Goal: Transaction & Acquisition: Subscribe to service/newsletter

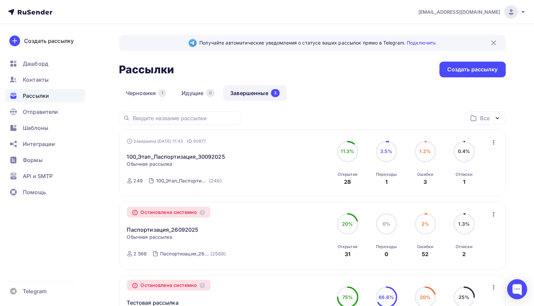
click at [362, 99] on div "Черновики 1 Идущие 0 Завершенные 3" at bounding box center [312, 98] width 387 height 26
click at [29, 78] on span "Контакты" at bounding box center [36, 80] width 26 height 8
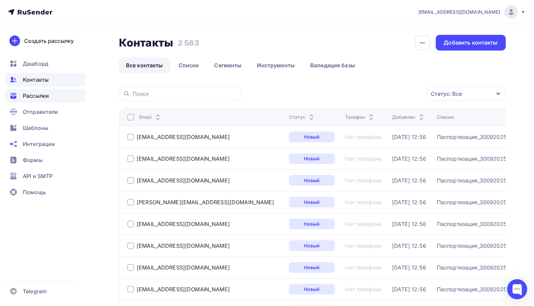
click at [42, 98] on span "Рассылки" at bounding box center [36, 96] width 26 height 8
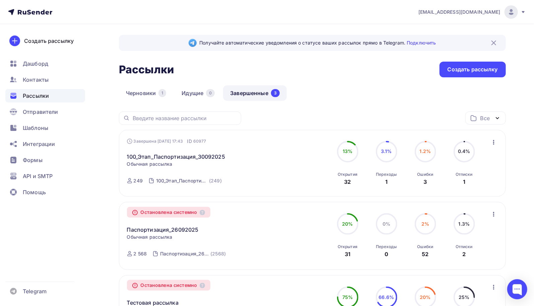
click at [468, 152] on span "0.4%" at bounding box center [464, 151] width 12 height 6
click at [161, 156] on link "100_Этап_Паспортизация_30092025" at bounding box center [176, 157] width 98 height 8
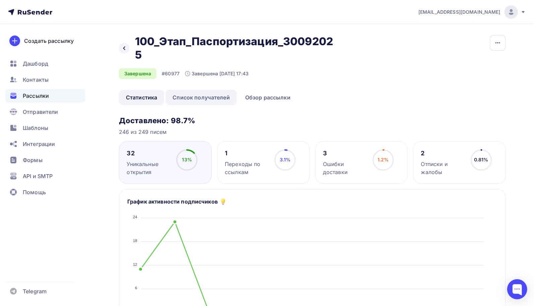
click at [207, 98] on link "Список получателей" at bounding box center [200, 97] width 71 height 15
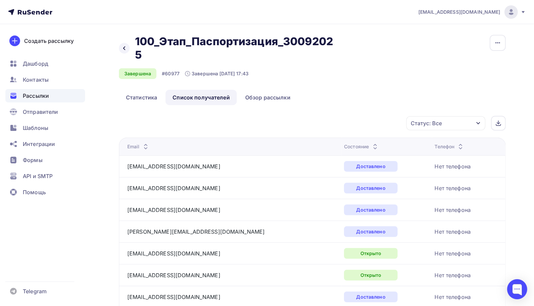
click at [481, 122] on icon "button" at bounding box center [478, 123] width 5 height 5
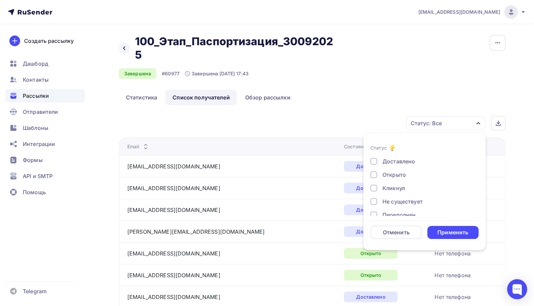
scroll to position [62, 0]
click at [374, 193] on div at bounding box center [373, 193] width 7 height 7
click at [375, 179] on div at bounding box center [373, 180] width 7 height 7
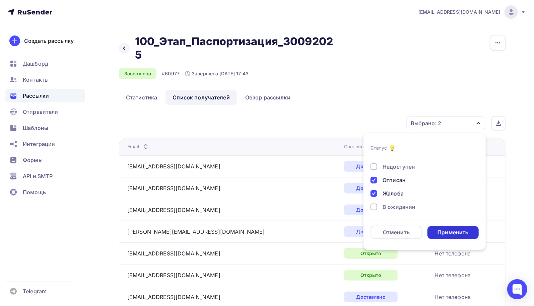
click at [441, 229] on div "Применить" at bounding box center [452, 233] width 31 height 8
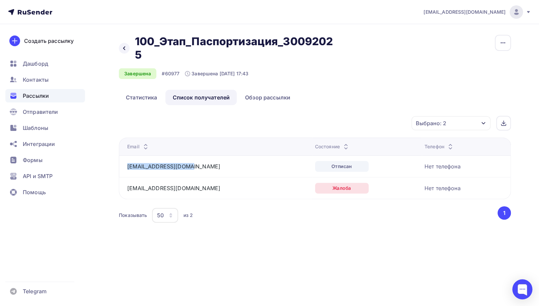
drag, startPoint x: 125, startPoint y: 166, endPoint x: 182, endPoint y: 168, distance: 57.0
click at [182, 168] on td "arzglushitel@mail.ru" at bounding box center [216, 166] width 194 height 22
copy link "arzglushitel@mail.ru"
drag, startPoint x: 171, startPoint y: 187, endPoint x: 126, endPoint y: 191, distance: 45.0
click at [126, 191] on td "algizak@mail.ru" at bounding box center [216, 188] width 194 height 22
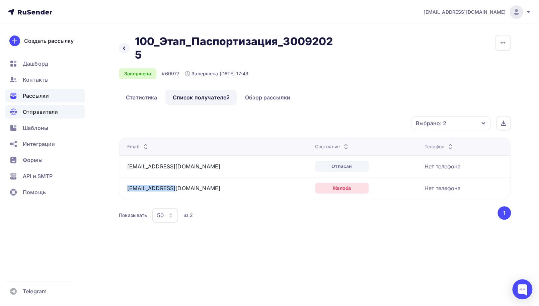
copy link "algizak@mail.ru"
click at [44, 82] on span "Контакты" at bounding box center [36, 80] width 26 height 8
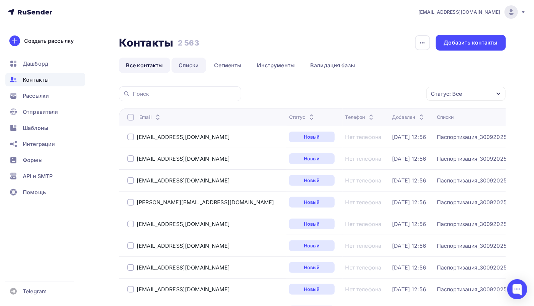
click at [193, 67] on link "Списки" at bounding box center [188, 65] width 34 height 15
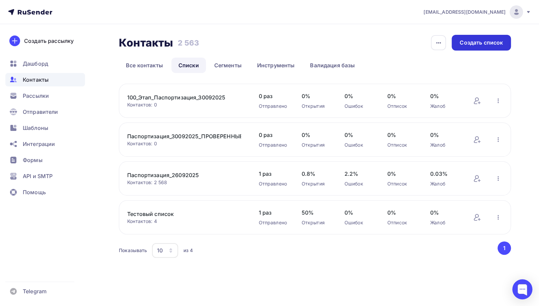
click at [496, 44] on div "Создать список" at bounding box center [481, 43] width 43 height 8
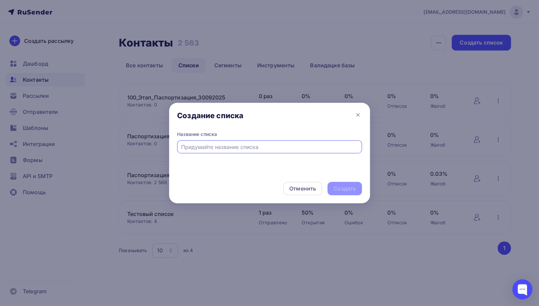
click at [230, 146] on input "text" at bounding box center [269, 147] width 177 height 8
type input "200_Этап_Паспортизация_01102025"
click at [339, 191] on div "Создать" at bounding box center [345, 189] width 22 height 8
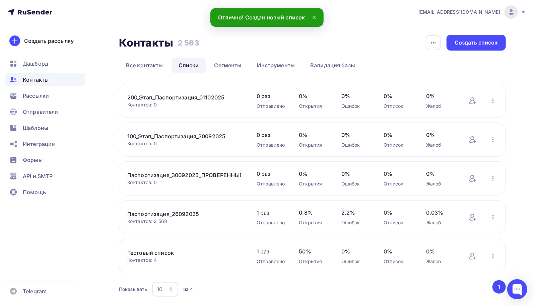
click at [192, 98] on link "200_Этап_Паспортизация_01102025" at bounding box center [184, 97] width 114 height 8
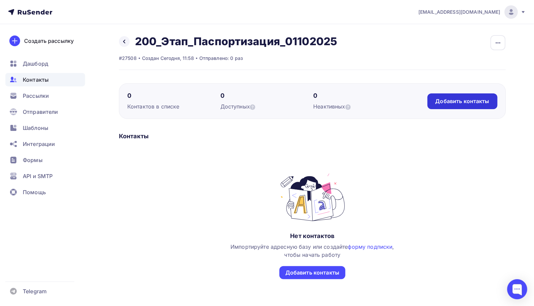
click at [477, 100] on div "Добавить контакты" at bounding box center [462, 101] width 54 height 8
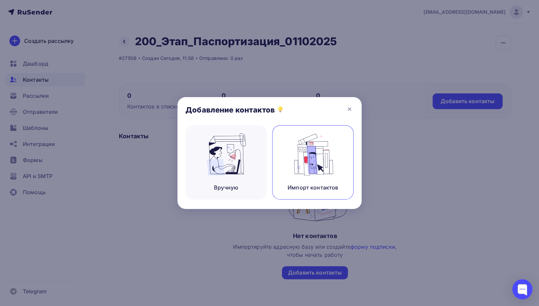
click at [317, 152] on img at bounding box center [313, 154] width 45 height 42
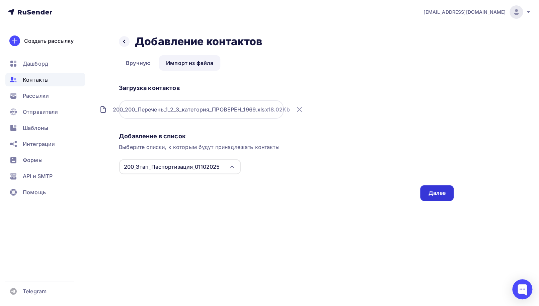
click at [444, 194] on div "Далее" at bounding box center [436, 193] width 17 height 8
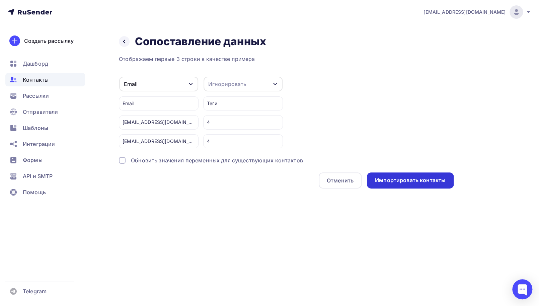
click at [384, 176] on div "Импортировать контакты" at bounding box center [410, 180] width 71 height 8
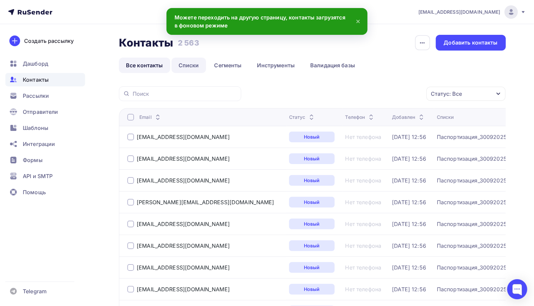
click at [184, 60] on link "Списки" at bounding box center [188, 65] width 34 height 15
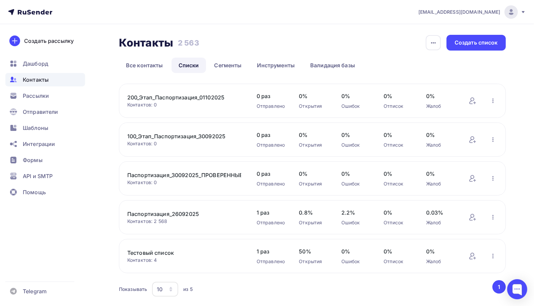
click at [211, 100] on link "200_Этап_Паспортизация_01102025" at bounding box center [184, 97] width 114 height 8
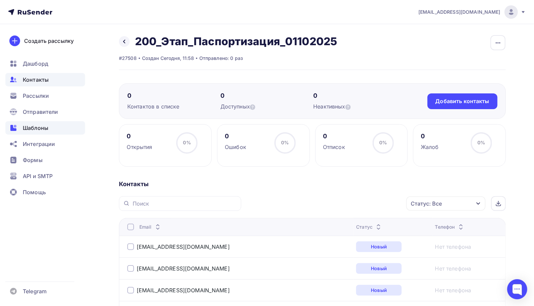
click at [40, 130] on span "Шаблоны" at bounding box center [35, 128] width 25 height 8
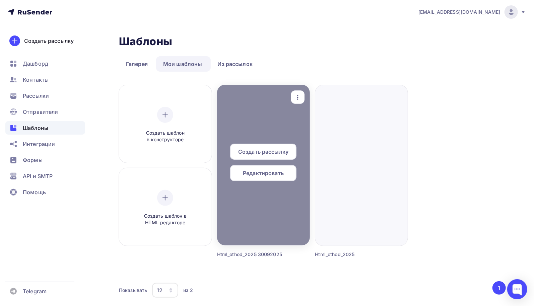
click at [268, 153] on span "Создать рассылку" at bounding box center [263, 152] width 50 height 8
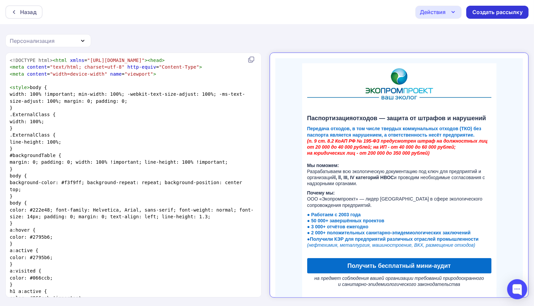
click at [503, 14] on div "Создать рассылку" at bounding box center [497, 12] width 50 height 8
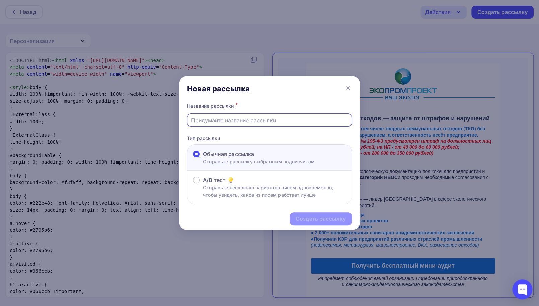
click at [254, 121] on input "text" at bounding box center [269, 120] width 157 height 8
click at [198, 120] on input "100_Этап_Паспортизация_30092025" at bounding box center [269, 120] width 157 height 8
type input "200_Этап_Паспортизация_01102025"
click at [300, 217] on div "Создать рассылку" at bounding box center [321, 219] width 50 height 8
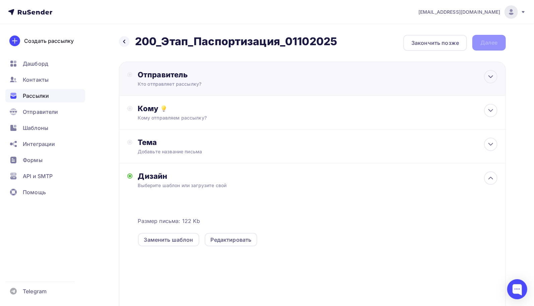
click at [146, 76] on div "Отправитель" at bounding box center [210, 74] width 145 height 9
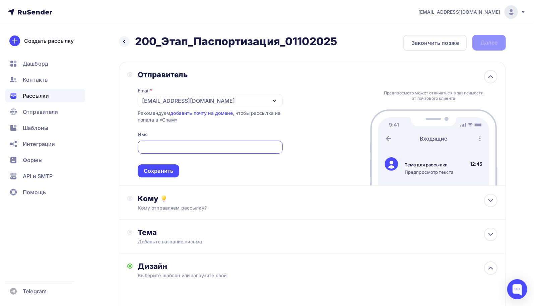
click at [197, 101] on div "[EMAIL_ADDRESS][DOMAIN_NAME]" at bounding box center [210, 100] width 145 height 13
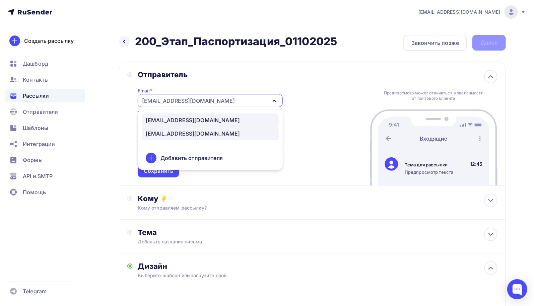
click at [190, 120] on div "mail@eco-digest.ru" at bounding box center [193, 120] width 94 height 8
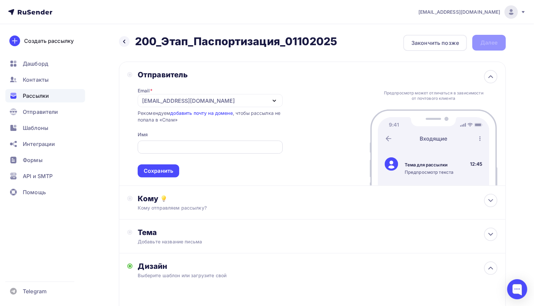
click at [165, 144] on input "text" at bounding box center [209, 147] width 137 height 8
type input "ООО Экопромпроект"
click at [166, 170] on div "Сохранить" at bounding box center [158, 171] width 29 height 8
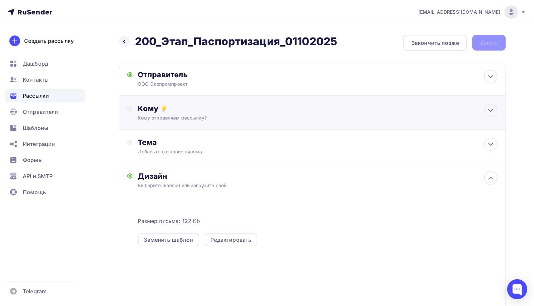
click at [146, 111] on div "Кому" at bounding box center [317, 108] width 359 height 9
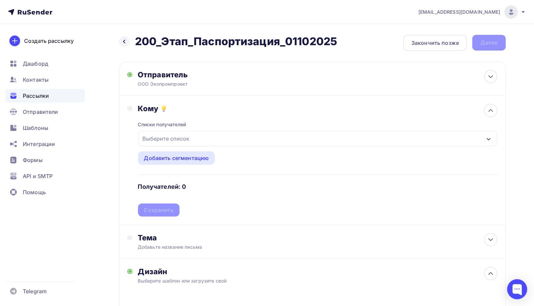
click at [199, 138] on div "Выберите список" at bounding box center [317, 138] width 359 height 15
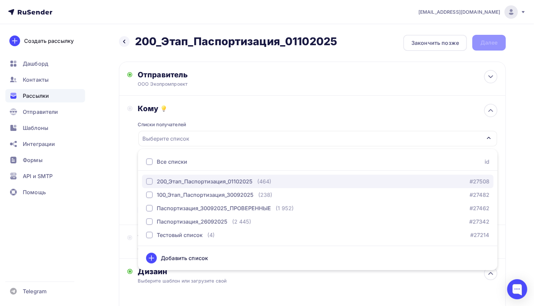
click at [202, 180] on div "200_Этап_Паспортизация_01102025" at bounding box center [205, 182] width 96 height 8
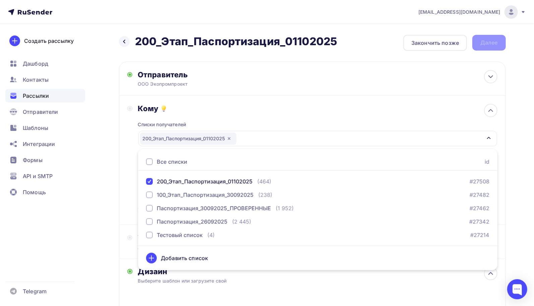
click at [128, 193] on div "Кому Списки получателей 200_Этап_Паспортизация_01102025 Все списки id 200_Этап_…" at bounding box center [312, 160] width 370 height 113
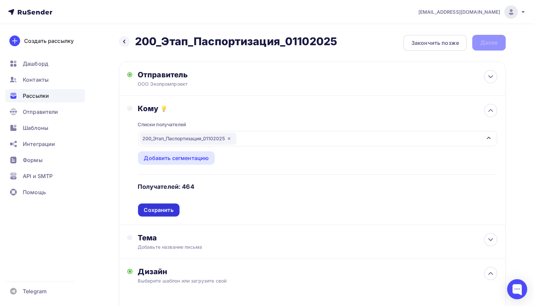
click at [164, 208] on div "Сохранить" at bounding box center [158, 210] width 29 height 8
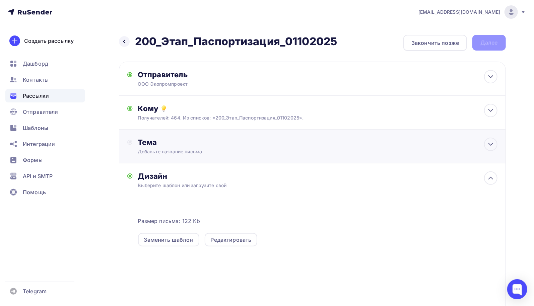
click at [158, 148] on div "Добавьте название письма" at bounding box center [197, 151] width 119 height 7
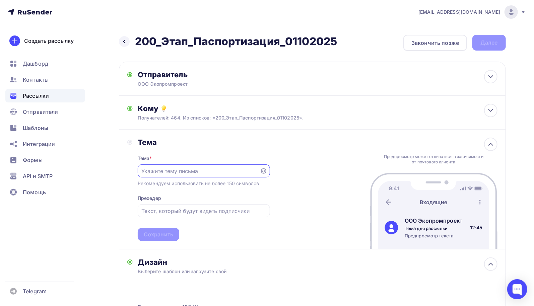
click at [171, 171] on input "text" at bounding box center [198, 171] width 115 height 8
type input "Паспортизация отходов"
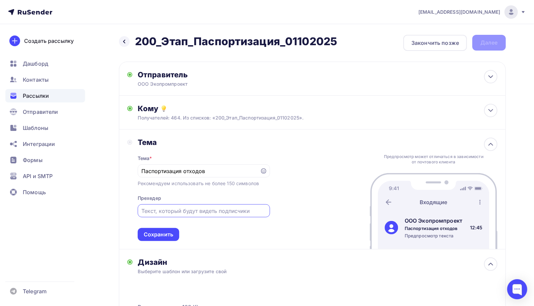
click at [180, 213] on input "text" at bounding box center [203, 211] width 125 height 8
type input "Требование природоохранного законодательства"
click at [166, 235] on div "Сохранить" at bounding box center [158, 235] width 29 height 8
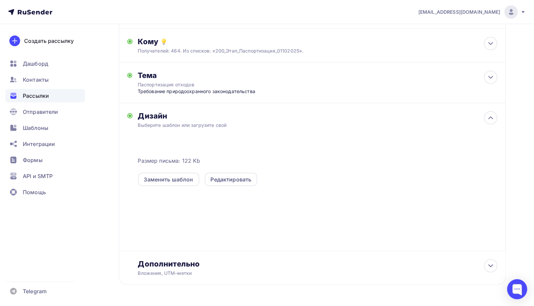
scroll to position [88, 0]
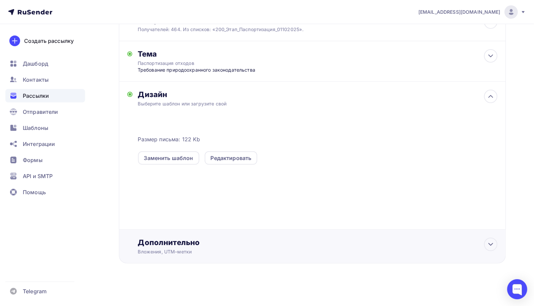
click at [181, 241] on div "Дополнительно" at bounding box center [317, 242] width 359 height 9
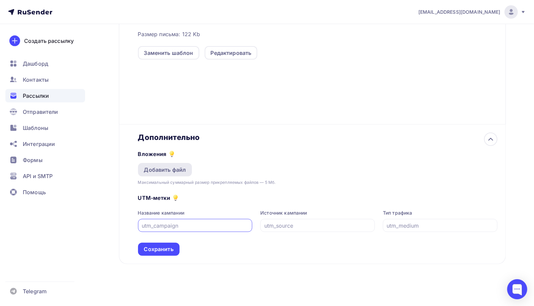
click at [169, 167] on div "Добавить файл" at bounding box center [165, 170] width 42 height 8
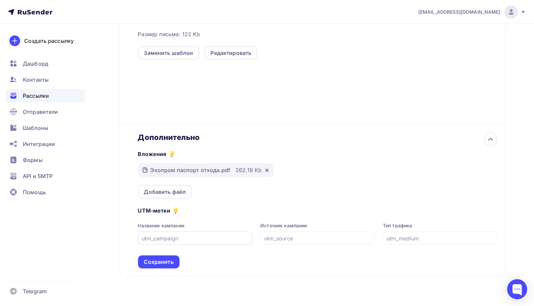
click at [180, 241] on input "text" at bounding box center [195, 238] width 107 height 8
type input "Экопромпроект"
click at [281, 241] on input "text" at bounding box center [317, 238] width 107 height 8
type input "eco-nn.ru"
click at [413, 236] on input "text" at bounding box center [440, 238] width 107 height 8
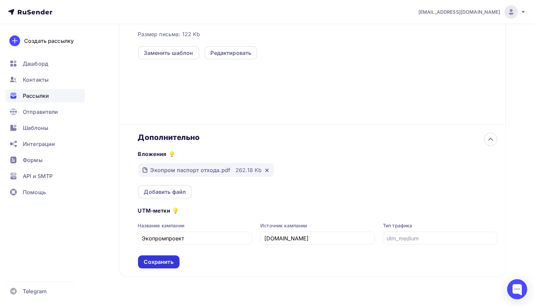
click at [154, 262] on div "Сохранить" at bounding box center [158, 262] width 29 height 8
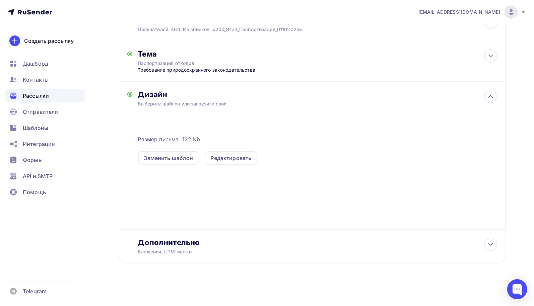
scroll to position [0, 0]
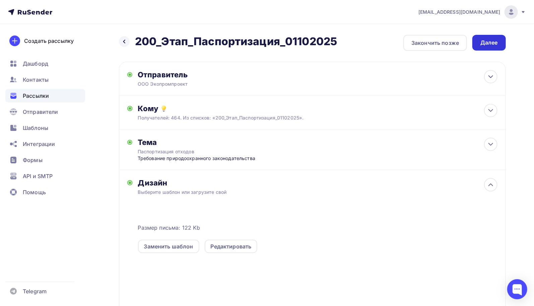
click at [485, 44] on div "Далее" at bounding box center [488, 43] width 17 height 8
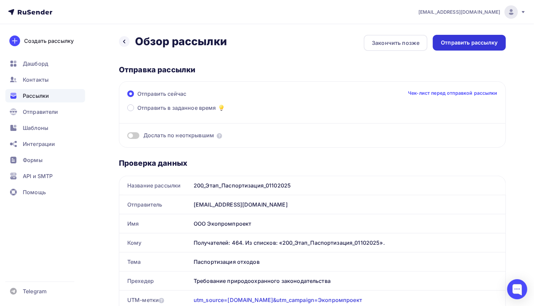
click at [473, 42] on div "Отправить рассылку" at bounding box center [469, 43] width 57 height 8
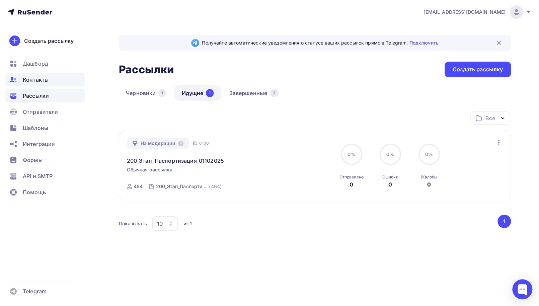
click at [43, 82] on span "Контакты" at bounding box center [36, 80] width 26 height 8
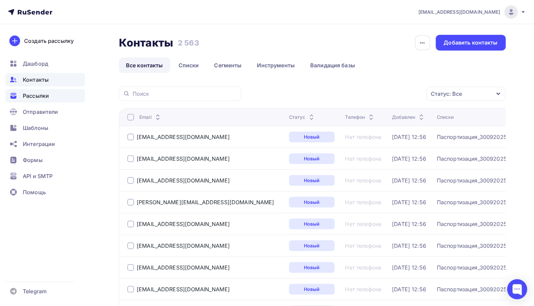
click at [50, 97] on div "Рассылки" at bounding box center [45, 95] width 80 height 13
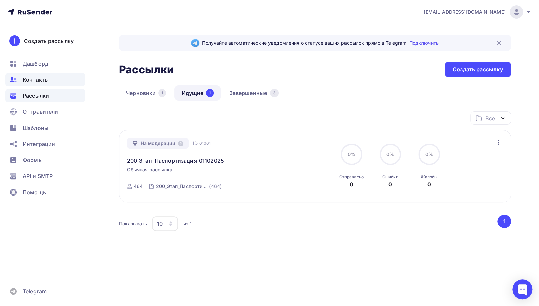
click at [32, 78] on span "Контакты" at bounding box center [36, 80] width 26 height 8
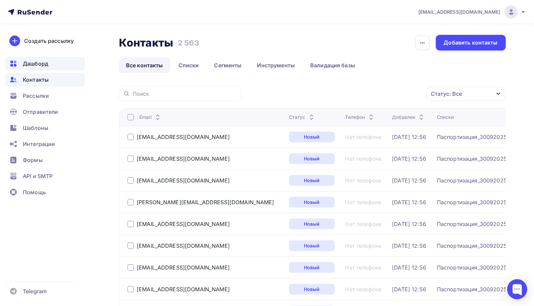
click at [39, 64] on span "Дашборд" at bounding box center [35, 64] width 25 height 8
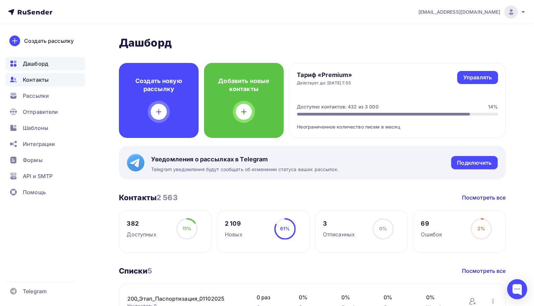
click at [40, 82] on span "Контакты" at bounding box center [36, 80] width 26 height 8
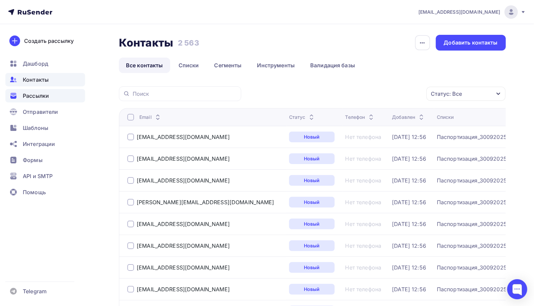
click at [38, 97] on span "Рассылки" at bounding box center [36, 96] width 26 height 8
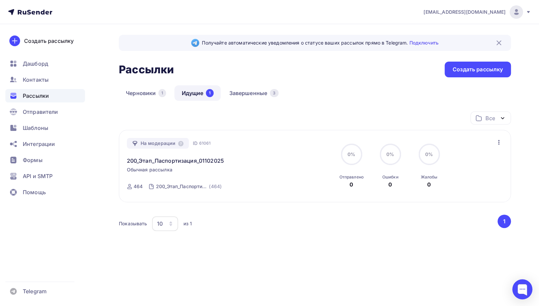
drag, startPoint x: 392, startPoint y: 43, endPoint x: 191, endPoint y: 40, distance: 201.0
click at [191, 40] on div "Получайте автоматические уведомления о статусе ваших рассылок прямо в Telegram.…" at bounding box center [315, 43] width 392 height 16
click at [327, 72] on div "Рассылки Рассылки Создать рассылку" at bounding box center [315, 70] width 392 height 16
click at [249, 95] on link "Завершенные 3" at bounding box center [254, 92] width 64 height 15
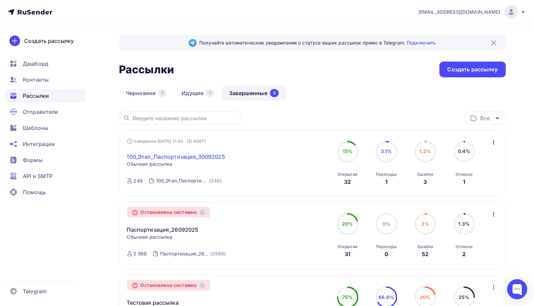
click at [184, 155] on link "100_Этап_Паспортизация_30092025" at bounding box center [176, 157] width 98 height 8
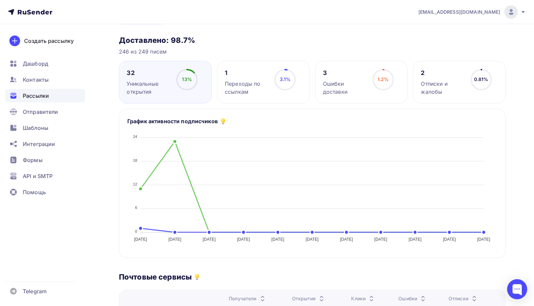
scroll to position [13, 0]
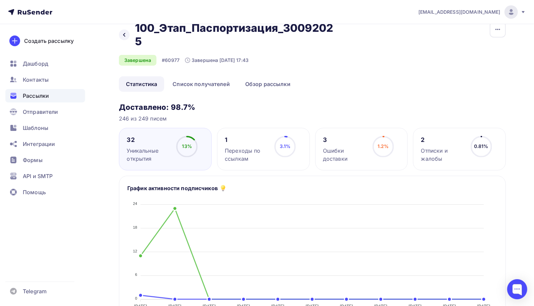
click at [247, 151] on div "Переходы по ссылкам" at bounding box center [247, 155] width 44 height 16
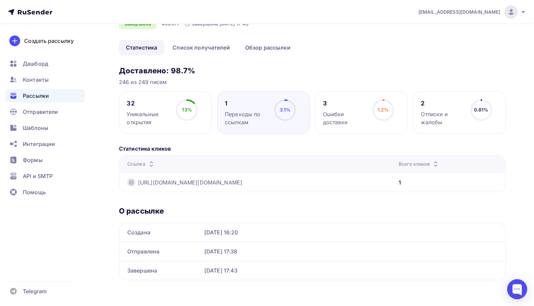
scroll to position [0, 0]
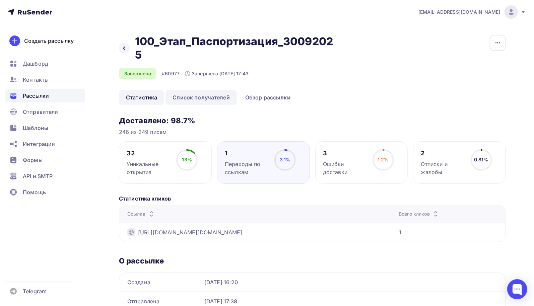
click at [197, 97] on link "Список получателей" at bounding box center [200, 97] width 71 height 15
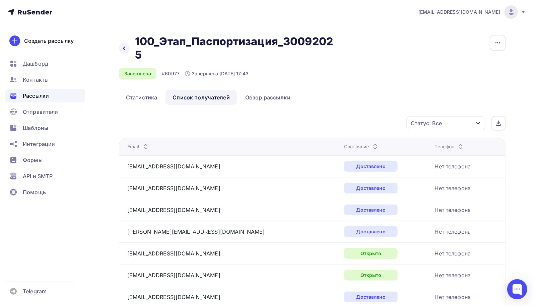
click at [477, 122] on icon "button" at bounding box center [478, 123] width 5 height 5
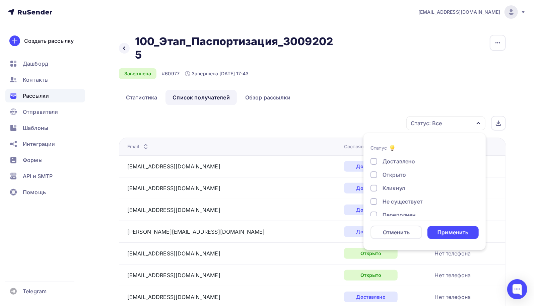
scroll to position [33, 0]
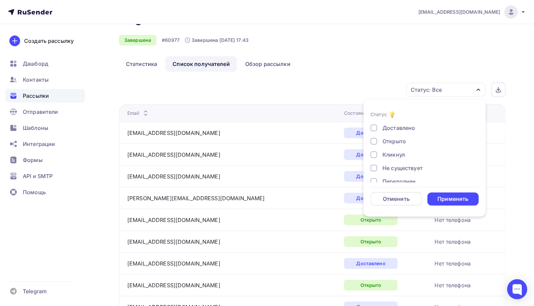
click at [372, 153] on div at bounding box center [373, 154] width 7 height 7
click at [450, 196] on div "Применить" at bounding box center [452, 199] width 31 height 8
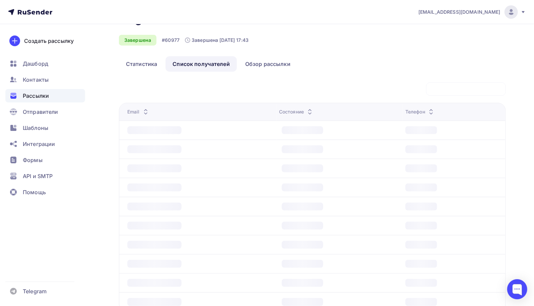
scroll to position [0, 0]
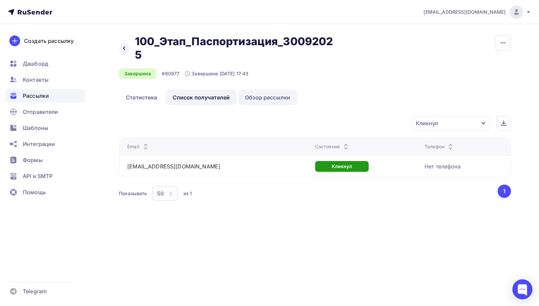
click at [279, 99] on link "Обзор рассылки" at bounding box center [267, 97] width 59 height 15
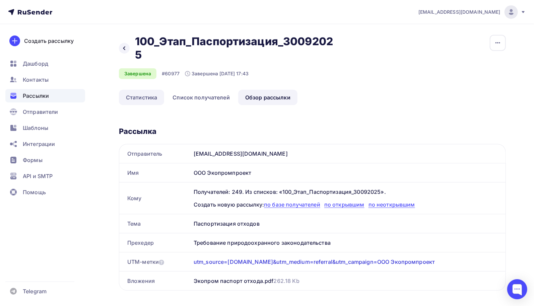
click at [142, 97] on link "Статистика" at bounding box center [141, 97] width 45 height 15
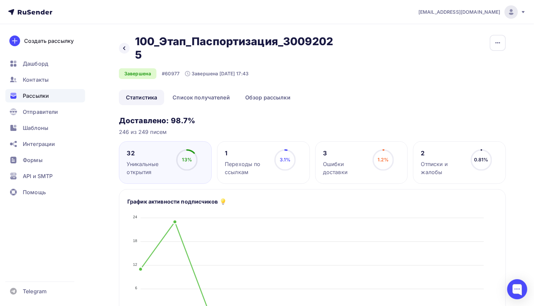
click at [337, 163] on div "Ошибки доставки" at bounding box center [345, 168] width 44 height 16
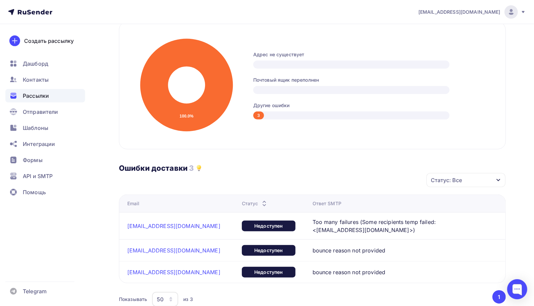
scroll to position [201, 0]
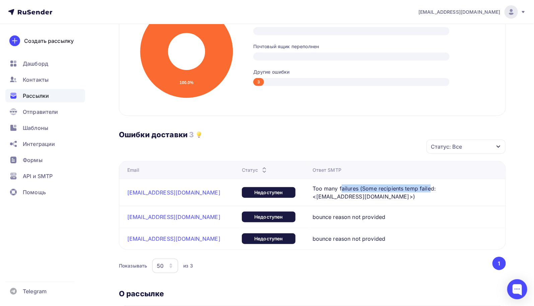
drag, startPoint x: 332, startPoint y: 187, endPoint x: 420, endPoint y: 188, distance: 88.8
click at [420, 188] on span "Too many failures (Some recipients temp failed: <dom@sorm.soc.kreml.nnov.ru>)" at bounding box center [393, 193] width 162 height 16
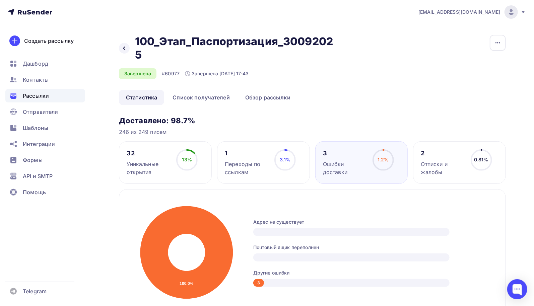
click at [146, 163] on div "Уникальные открытия" at bounding box center [149, 168] width 44 height 16
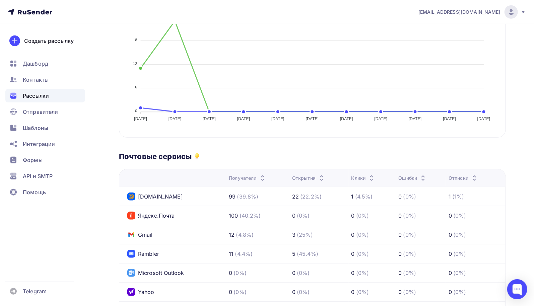
scroll to position [33, 0]
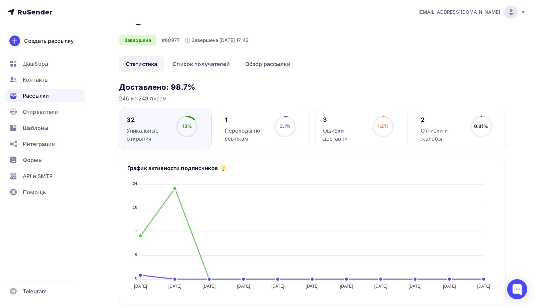
click at [149, 65] on link "Статистика" at bounding box center [141, 63] width 45 height 15
click at [198, 66] on link "Список получателей" at bounding box center [200, 63] width 71 height 15
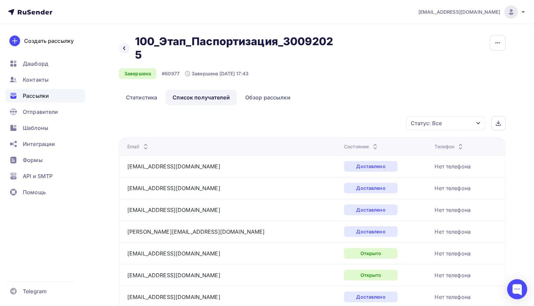
click at [477, 122] on icon "button" at bounding box center [478, 123] width 5 height 5
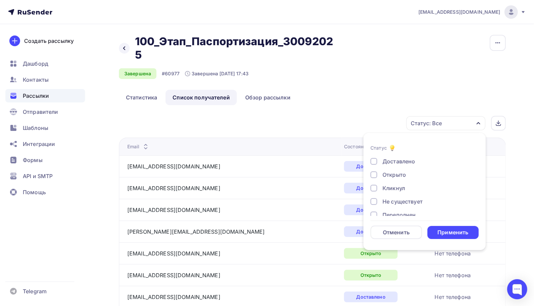
click at [370, 173] on div at bounding box center [373, 174] width 7 height 7
click at [444, 232] on div "Применить" at bounding box center [452, 233] width 31 height 8
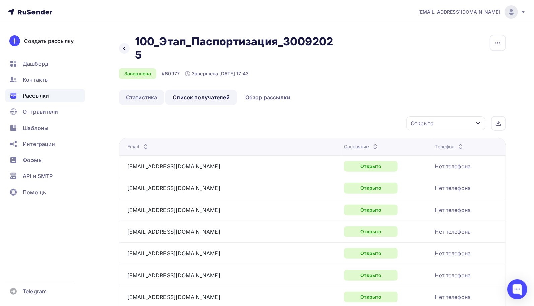
click at [146, 97] on link "Статистика" at bounding box center [141, 97] width 45 height 15
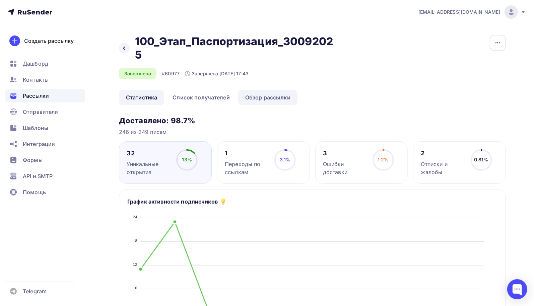
click at [278, 97] on link "Обзор рассылки" at bounding box center [267, 97] width 59 height 15
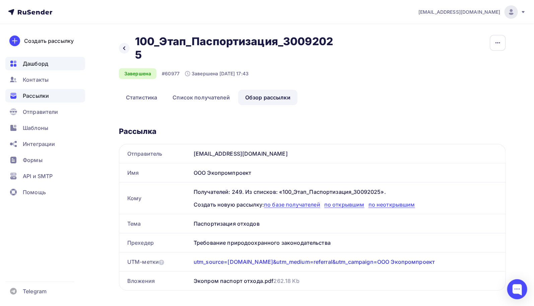
click at [40, 64] on span "Дашборд" at bounding box center [35, 64] width 25 height 8
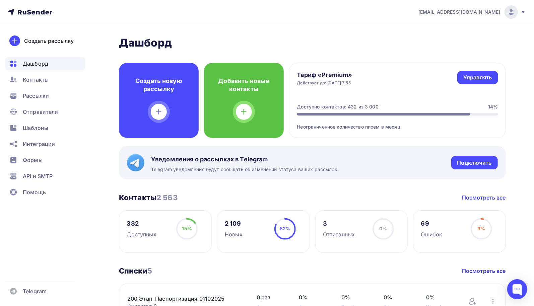
click at [384, 45] on h2 "Дашборд" at bounding box center [312, 42] width 387 height 13
drag, startPoint x: 123, startPoint y: 42, endPoint x: 200, endPoint y: 43, distance: 77.4
click at [181, 43] on h2 "Дашборд" at bounding box center [312, 42] width 387 height 13
click at [301, 42] on h2 "Дашборд" at bounding box center [312, 42] width 387 height 13
click at [42, 95] on span "Рассылки" at bounding box center [36, 96] width 26 height 8
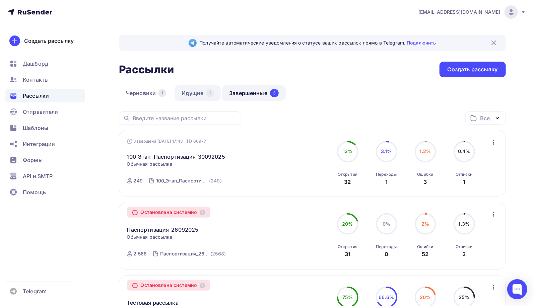
click at [188, 90] on link "Идущие 1" at bounding box center [197, 92] width 46 height 15
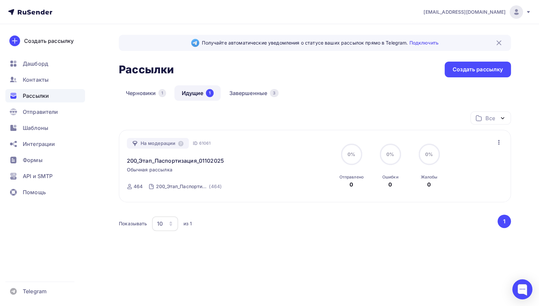
click at [40, 95] on span "Рассылки" at bounding box center [36, 96] width 26 height 8
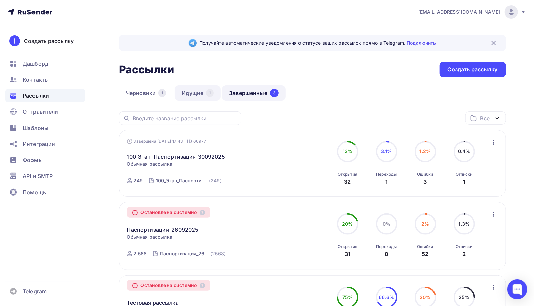
click at [189, 95] on link "Идущие 1" at bounding box center [197, 92] width 46 height 15
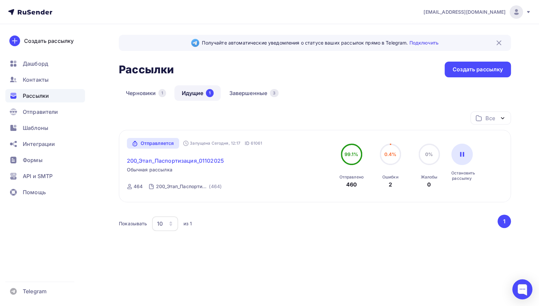
click at [177, 160] on link "200_Этап_Паспортизация_01102025" at bounding box center [175, 161] width 97 height 8
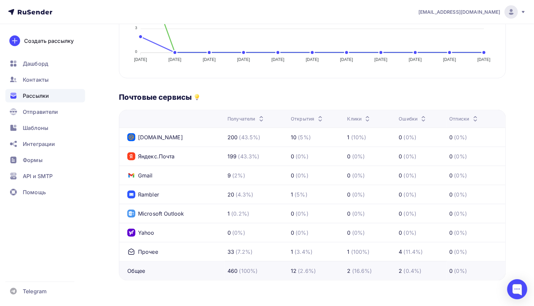
scroll to position [79, 0]
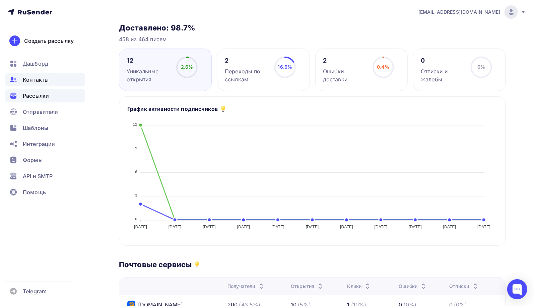
click at [40, 79] on span "Контакты" at bounding box center [36, 80] width 26 height 8
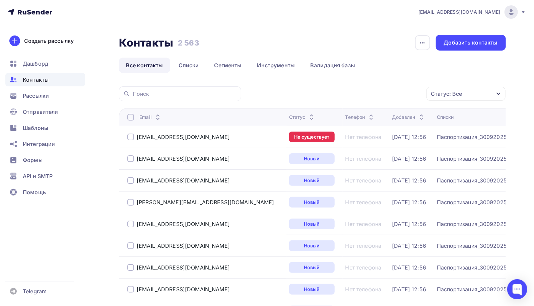
drag, startPoint x: 191, startPoint y: 136, endPoint x: 203, endPoint y: 135, distance: 12.1
click at [203, 135] on div "[EMAIL_ADDRESS][DOMAIN_NAME]" at bounding box center [205, 137] width 156 height 11
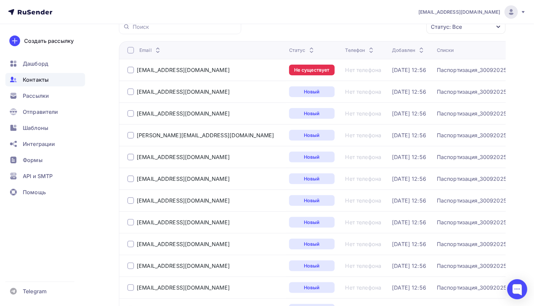
scroll to position [33, 0]
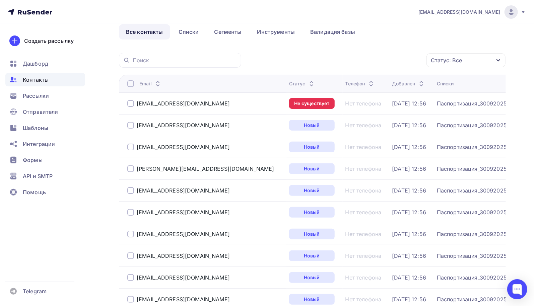
drag, startPoint x: 203, startPoint y: 106, endPoint x: 138, endPoint y: 106, distance: 64.6
click at [138, 106] on div "[EMAIL_ADDRESS][DOMAIN_NAME]" at bounding box center [205, 103] width 156 height 11
copy div "[EMAIL_ADDRESS][DOMAIN_NAME]"
click at [498, 59] on icon "button" at bounding box center [498, 60] width 5 height 5
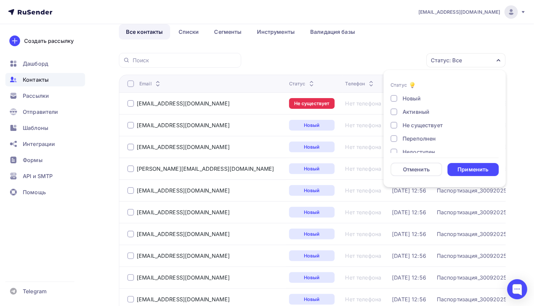
scroll to position [48, 0]
click at [395, 117] on div at bounding box center [394, 117] width 7 height 7
click at [393, 143] on div at bounding box center [394, 144] width 7 height 7
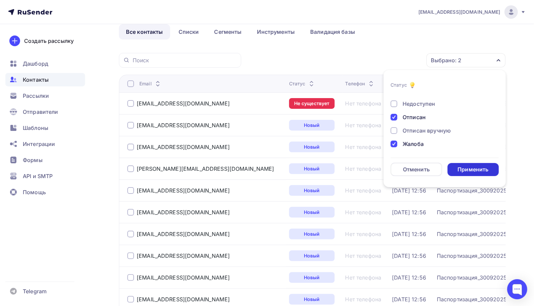
click at [473, 168] on div "Применить" at bounding box center [472, 170] width 31 height 8
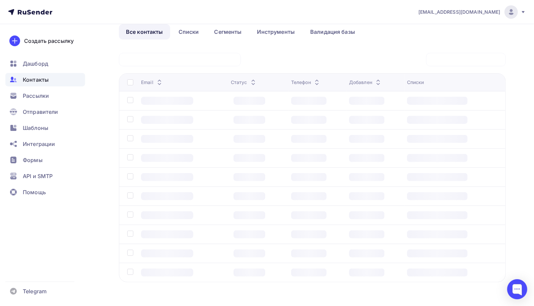
scroll to position [1, 0]
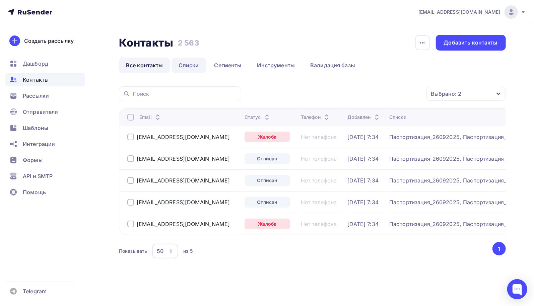
click at [192, 64] on link "Списки" at bounding box center [188, 65] width 34 height 15
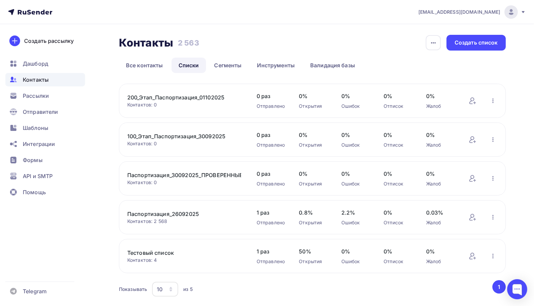
click at [178, 100] on link "200_Этап_Паспортизация_01102025" at bounding box center [184, 97] width 114 height 8
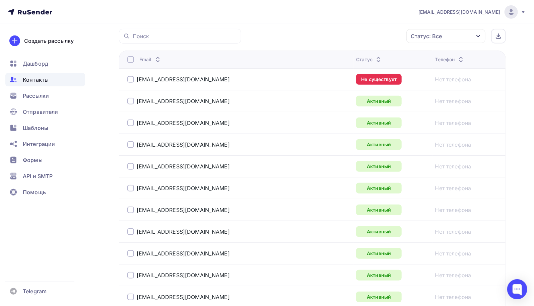
scroll to position [67, 0]
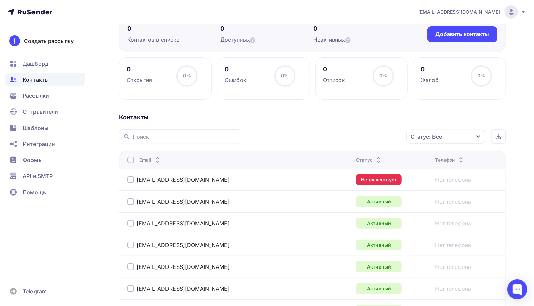
click at [480, 134] on icon "button" at bounding box center [478, 136] width 5 height 5
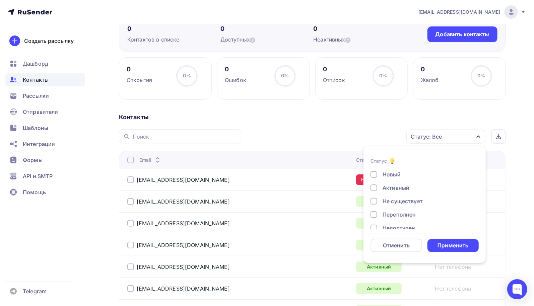
scroll to position [48, 0]
click at [371, 194] on div at bounding box center [373, 193] width 7 height 7
click at [372, 219] on div at bounding box center [373, 220] width 7 height 7
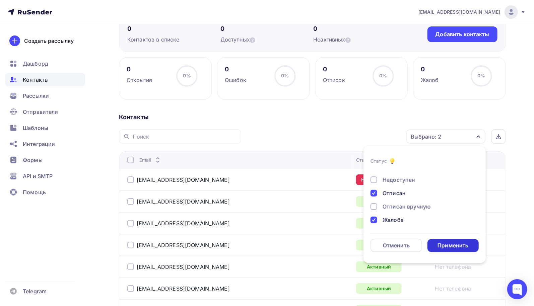
click at [460, 246] on div "Применить" at bounding box center [452, 246] width 31 height 8
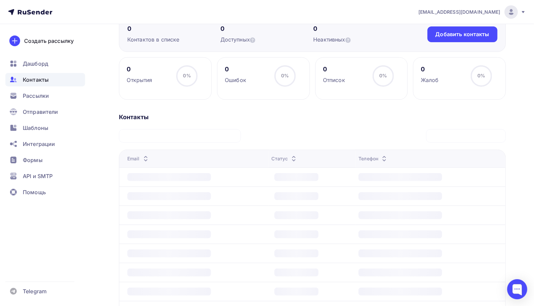
scroll to position [0, 0]
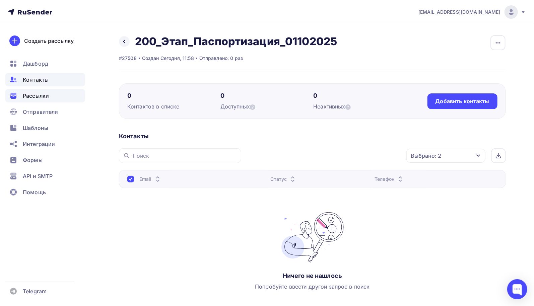
click at [34, 95] on span "Рассылки" at bounding box center [36, 96] width 26 height 8
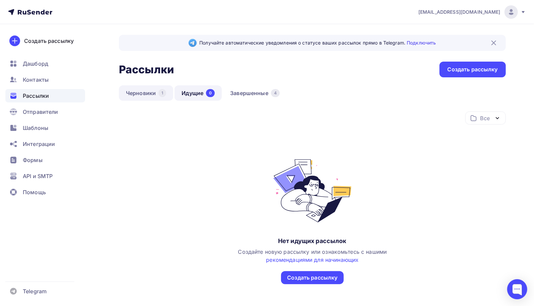
click at [139, 95] on link "Черновики 1" at bounding box center [146, 92] width 54 height 15
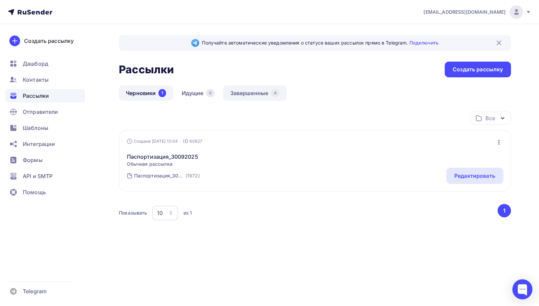
click at [254, 93] on link "Завершенные 4" at bounding box center [255, 92] width 64 height 15
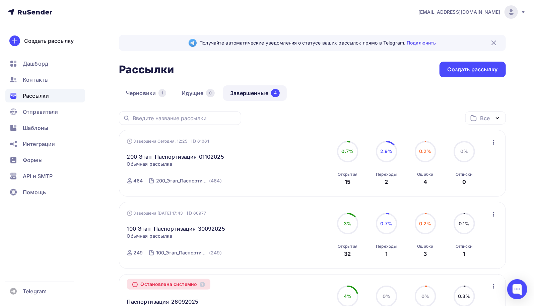
scroll to position [67, 0]
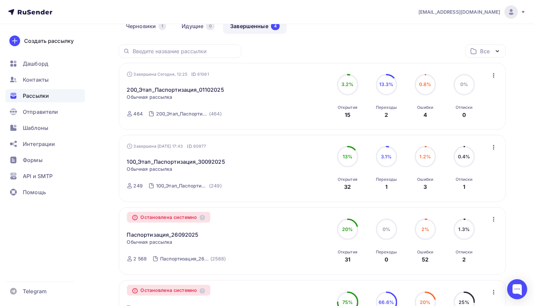
click at [425, 84] on span "0.8%" at bounding box center [425, 84] width 12 height 6
click at [203, 88] on link "200_Этап_Паспортизация_01102025" at bounding box center [175, 90] width 97 height 8
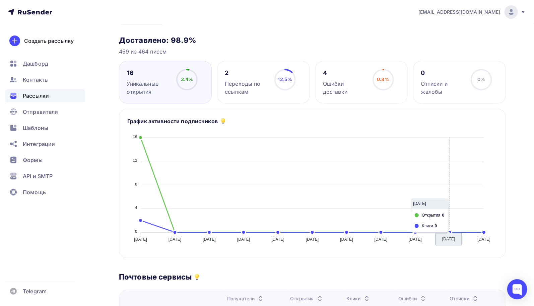
scroll to position [268, 0]
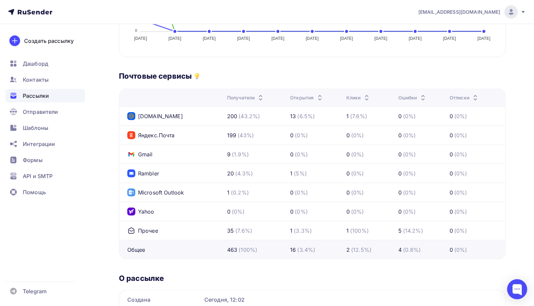
click at [464, 78] on div "Почтовые сервисы" at bounding box center [312, 75] width 387 height 9
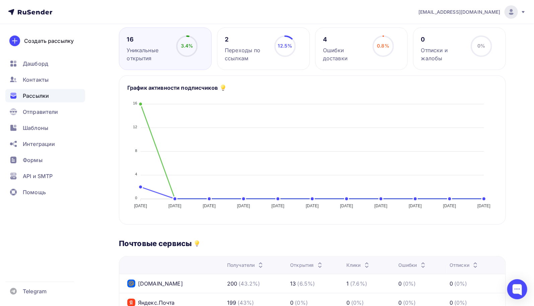
scroll to position [33, 0]
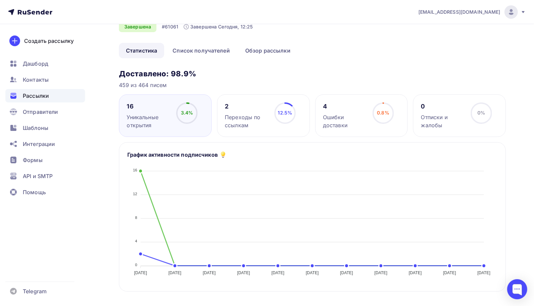
click at [264, 67] on div "Назад 200_Этап_Паспортизация_01102025 200_Этап_Паспортизация_01102025 Завершена…" at bounding box center [312, 291] width 387 height 581
click at [205, 51] on link "Список получателей" at bounding box center [200, 50] width 71 height 15
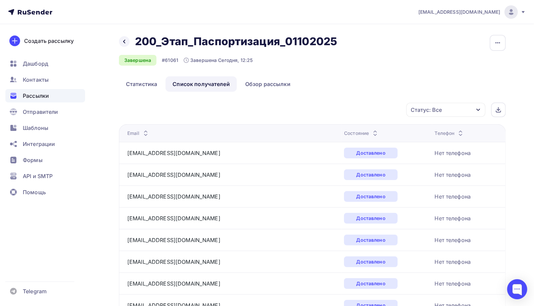
click at [480, 110] on icon "button" at bounding box center [478, 109] width 5 height 5
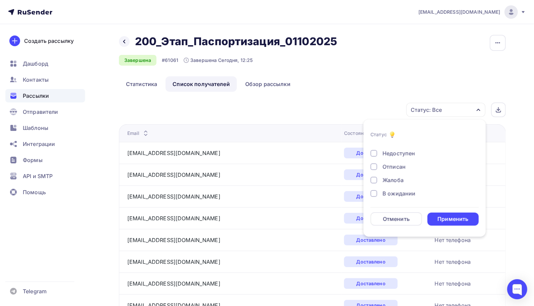
scroll to position [28, 0]
click at [372, 186] on div at bounding box center [373, 187] width 7 height 7
click at [376, 174] on div at bounding box center [373, 173] width 7 height 7
click at [377, 158] on div at bounding box center [373, 160] width 7 height 7
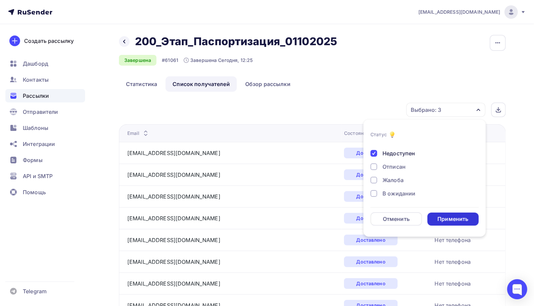
click at [448, 220] on div "Применить" at bounding box center [452, 219] width 31 height 8
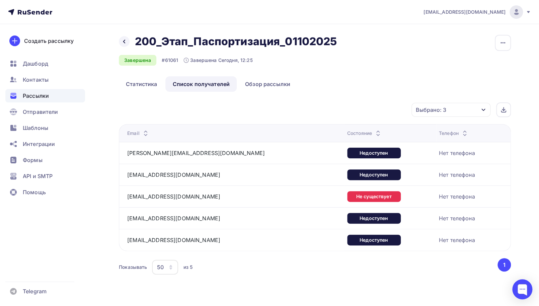
click at [310, 279] on div "Назад 200_Этап_Паспортизация_01102025 200_Этап_Паспортизация_01102025 Завершена…" at bounding box center [269, 163] width 539 height 279
click at [408, 65] on div "Назад 200_Этап_Паспортизация_01102025 200_Этап_Паспортизация_01102025 Завершена…" at bounding box center [315, 56] width 392 height 42
click at [151, 83] on link "Статистика" at bounding box center [141, 83] width 45 height 15
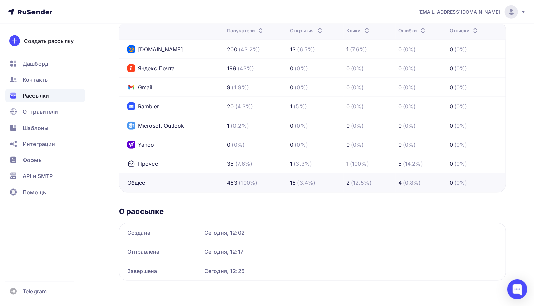
scroll to position [134, 0]
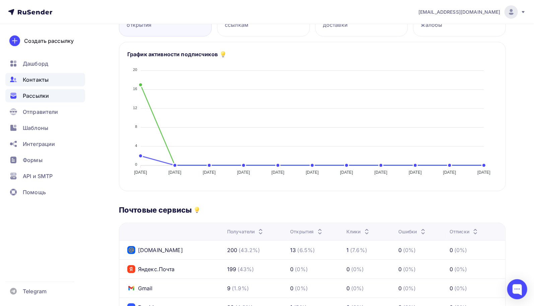
click at [31, 81] on span "Контакты" at bounding box center [36, 80] width 26 height 8
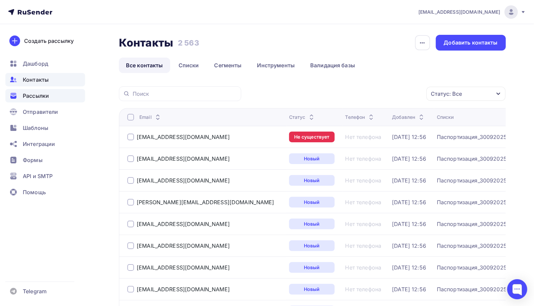
click at [42, 97] on span "Рассылки" at bounding box center [36, 96] width 26 height 8
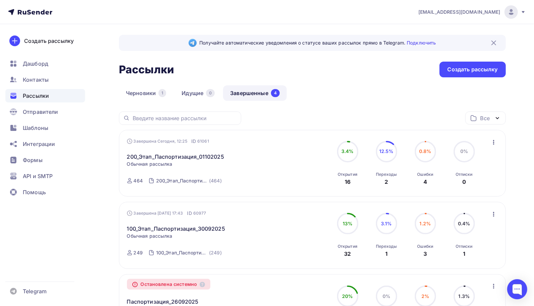
click at [251, 94] on link "Завершенные 4" at bounding box center [255, 92] width 64 height 15
click at [37, 96] on span "Рассылки" at bounding box center [36, 96] width 26 height 8
drag, startPoint x: 344, startPoint y: 175, endPoint x: 347, endPoint y: 178, distance: 3.6
click at [347, 178] on div "Открытия 27" at bounding box center [348, 177] width 20 height 18
click at [348, 178] on div "27" at bounding box center [347, 182] width 6 height 8
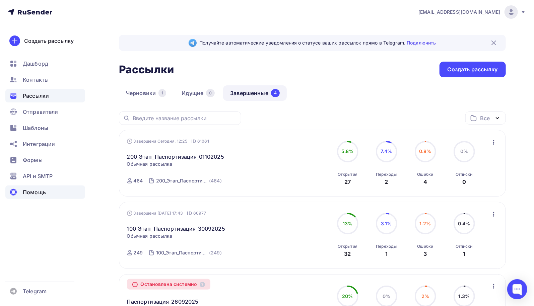
click at [36, 192] on span "Помощь" at bounding box center [34, 192] width 23 height 8
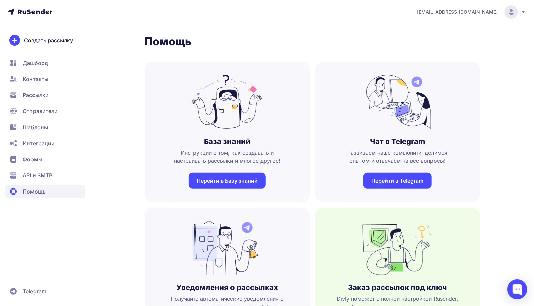
click at [253, 183] on link "Перейти в Базу знаний" at bounding box center [227, 181] width 77 height 16
click at [37, 96] on span "Рассылки" at bounding box center [36, 95] width 26 height 8
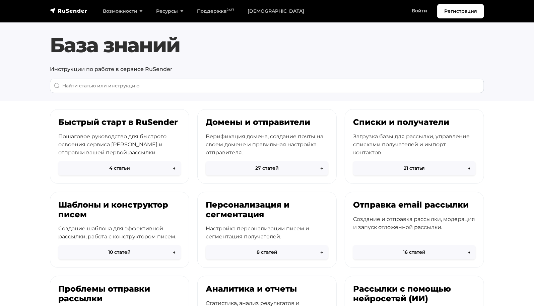
scroll to position [67, 0]
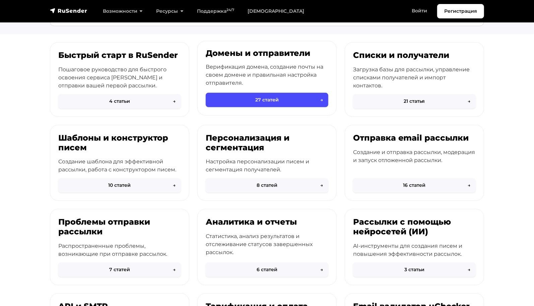
click at [248, 55] on h3 "Домены и отправители" at bounding box center [267, 54] width 123 height 10
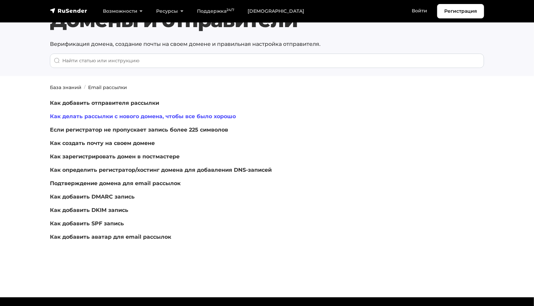
click at [153, 117] on link "Как делать рассылки с нового домена, чтобы все было хорошо" at bounding box center [143, 116] width 186 height 6
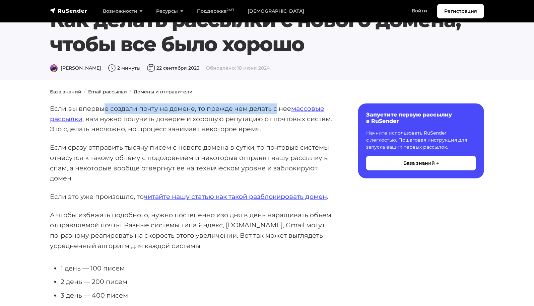
drag, startPoint x: 106, startPoint y: 110, endPoint x: 276, endPoint y: 112, distance: 170.1
click at [276, 112] on p "Если вы впервые создали почту на домене, то прежде чем делать с нее массовые ра…" at bounding box center [193, 118] width 287 height 31
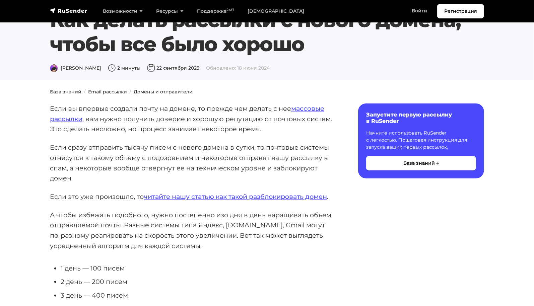
drag, startPoint x: 175, startPoint y: 118, endPoint x: 167, endPoint y: 119, distance: 7.8
click at [175, 118] on p "Если вы впервые создали почту на домене, то прежде чем делать с нее массовые ра…" at bounding box center [193, 118] width 287 height 31
drag, startPoint x: 150, startPoint y: 119, endPoint x: 217, endPoint y: 123, distance: 66.8
click at [217, 123] on p "Если вы впервые создали почту на домене, то прежде чем делать с нее массовые ра…" at bounding box center [193, 118] width 287 height 31
click at [187, 124] on p "Если вы впервые создали почту на домене, то прежде чем делать с нее массовые ра…" at bounding box center [193, 118] width 287 height 31
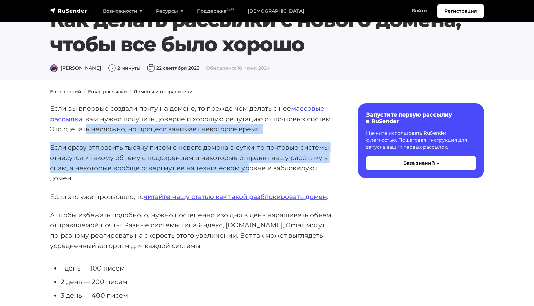
drag, startPoint x: 89, startPoint y: 131, endPoint x: 250, endPoint y: 171, distance: 165.1
click at [200, 144] on p "Если сразу отправить тысячу писем с нового домена в сутки, то почтовые системы …" at bounding box center [193, 162] width 287 height 41
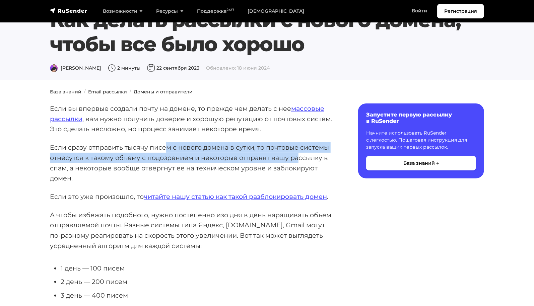
drag, startPoint x: 164, startPoint y: 149, endPoint x: 298, endPoint y: 157, distance: 133.9
click at [298, 157] on p "Если сразу отправить тысячу писем с нового домена в сутки, то почтовые системы …" at bounding box center [193, 162] width 287 height 41
drag, startPoint x: 191, startPoint y: 162, endPoint x: 185, endPoint y: 163, distance: 6.4
click at [191, 162] on p "Если сразу отправить тысячу писем с нового домена в сутки, то почтовые системы …" at bounding box center [193, 162] width 287 height 41
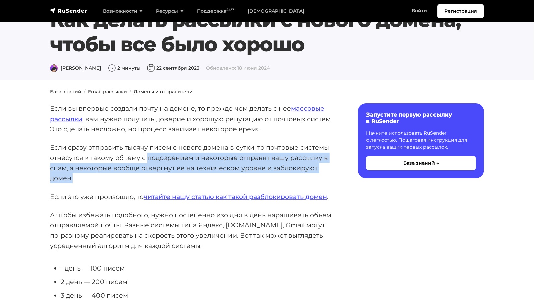
drag, startPoint x: 146, startPoint y: 159, endPoint x: 319, endPoint y: 176, distance: 174.0
click at [319, 176] on p "Если сразу отправить тысячу писем с нового домена в сутки, то почтовые системы …" at bounding box center [193, 162] width 287 height 41
drag, startPoint x: 229, startPoint y: 166, endPoint x: 223, endPoint y: 166, distance: 6.0
click at [229, 166] on p "Если сразу отправить тысячу писем с нового домена в сутки, то почтовые системы …" at bounding box center [193, 162] width 287 height 41
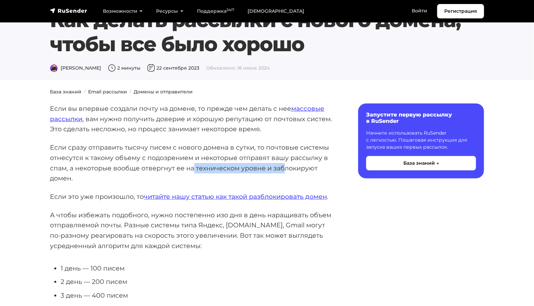
drag, startPoint x: 193, startPoint y: 166, endPoint x: 283, endPoint y: 168, distance: 89.8
click at [283, 168] on p "Если сразу отправить тысячу писем с нового домена в сутки, то почтовые системы …" at bounding box center [193, 162] width 287 height 41
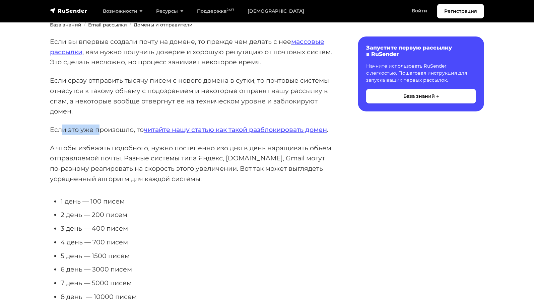
drag, startPoint x: 62, startPoint y: 130, endPoint x: 99, endPoint y: 130, distance: 37.2
click at [99, 130] on p "Если это уже произошло, то читайте нашу статью как такой разблокировать домен ." at bounding box center [193, 130] width 287 height 10
click at [118, 149] on p "А чтобы избежать подобного, нужно постепенно изо дня в день наращивать объем от…" at bounding box center [193, 163] width 287 height 41
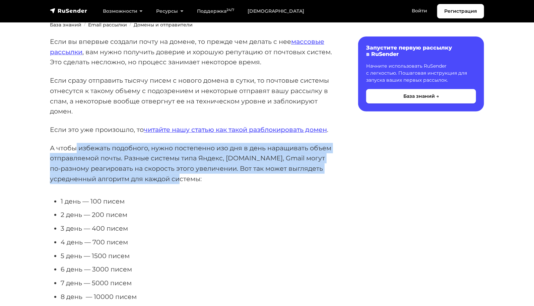
drag, startPoint x: 74, startPoint y: 147, endPoint x: 274, endPoint y: 181, distance: 203.1
click at [274, 181] on p "А чтобы избежать подобного, нужно постепенно изо дня в день наращивать объем от…" at bounding box center [193, 163] width 287 height 41
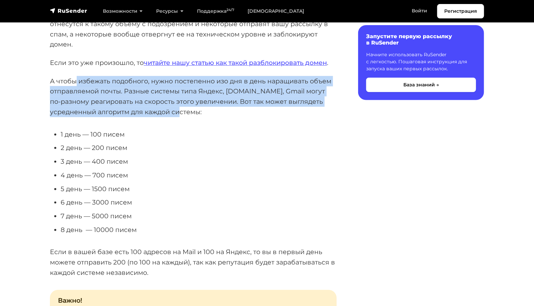
click at [179, 96] on p "А чтобы избежать подобного, нужно постепенно изо дня в день наращивать объем от…" at bounding box center [193, 96] width 287 height 41
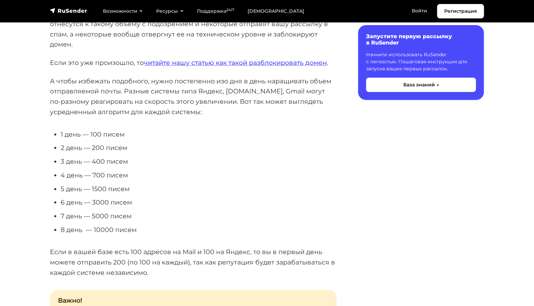
click at [106, 96] on p "А чтобы избежать подобного, нужно постепенно изо дня в день наращивать объем от…" at bounding box center [193, 96] width 287 height 41
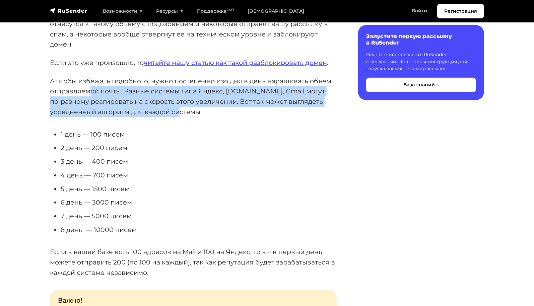
drag, startPoint x: 88, startPoint y: 93, endPoint x: 334, endPoint y: 108, distance: 245.9
click at [334, 108] on p "А чтобы избежать подобного, нужно постепенно изо дня в день наращивать объем от…" at bounding box center [193, 96] width 287 height 41
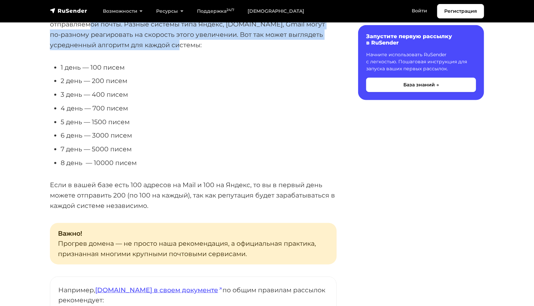
scroll to position [234, 0]
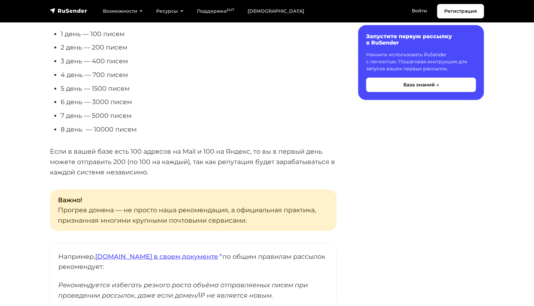
click at [163, 155] on p "Если в вашей базе есть 100 адресов на Mail и 100 на Яндекс, то вы в первый день…" at bounding box center [193, 161] width 287 height 31
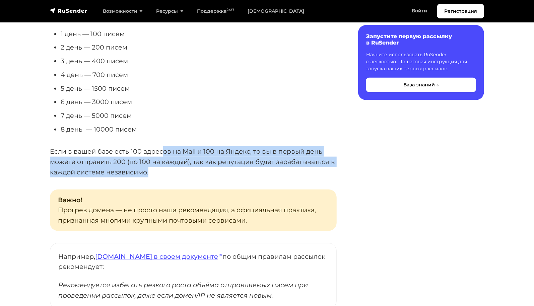
drag, startPoint x: 165, startPoint y: 150, endPoint x: 321, endPoint y: 169, distance: 156.6
click at [321, 169] on p "Если в вашей базе есть 100 адресов на Mail и 100 на Яндекс, то вы в первый день…" at bounding box center [193, 161] width 287 height 31
click at [237, 158] on p "Если в вашей базе есть 100 адресов на Mail и 100 на Яндекс, то вы в первый день…" at bounding box center [193, 161] width 287 height 31
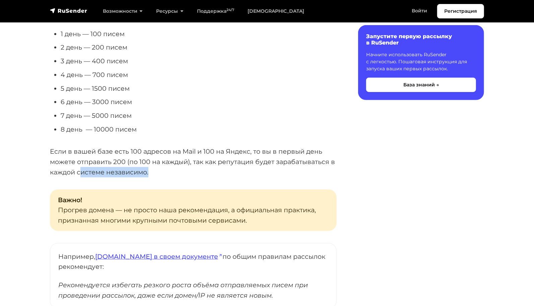
drag, startPoint x: 135, startPoint y: 170, endPoint x: 185, endPoint y: 170, distance: 49.9
click at [185, 170] on p "Если в вашей базе есть 100 адресов на Mail и 100 на Яндекс, то вы в первый день…" at bounding box center [193, 161] width 287 height 31
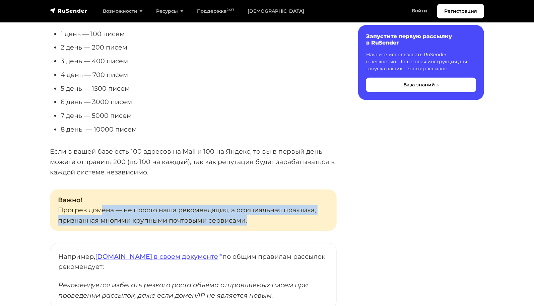
drag, startPoint x: 110, startPoint y: 211, endPoint x: 298, endPoint y: 218, distance: 188.7
click at [298, 218] on p "Важно! Прогрев домена — не просто наша рекомендация, а официальная практика, пр…" at bounding box center [193, 211] width 287 height 42
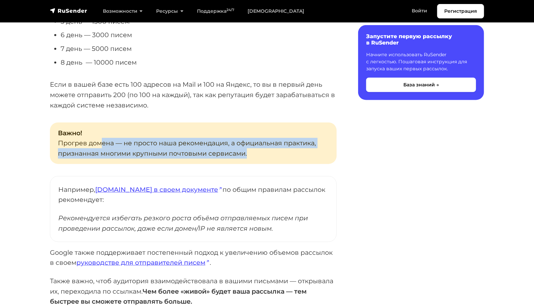
scroll to position [368, 0]
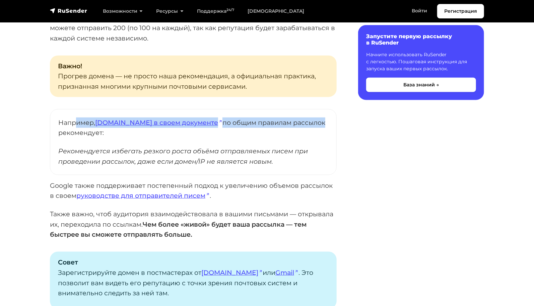
drag, startPoint x: 77, startPoint y: 120, endPoint x: 290, endPoint y: 120, distance: 213.7
click at [290, 120] on p "Например, Mail.ru в своем документе по общим правилам рассылок рекомендует:" at bounding box center [193, 128] width 270 height 20
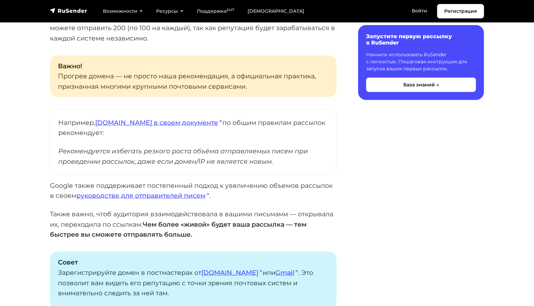
click at [173, 152] on cite "Рекомендуется избегать резкого роста объёма отправляемых писем при проведении р…" at bounding box center [193, 156] width 270 height 20
drag, startPoint x: 82, startPoint y: 163, endPoint x: 264, endPoint y: 162, distance: 181.9
click at [264, 162] on cite "Рекомендуется избегать резкого роста объёма отправляемых писем при проведении р…" at bounding box center [193, 156] width 270 height 20
click at [280, 162] on cite "Рекомендуется избегать резкого роста объёма отправляемых писем при проведении р…" at bounding box center [193, 156] width 270 height 20
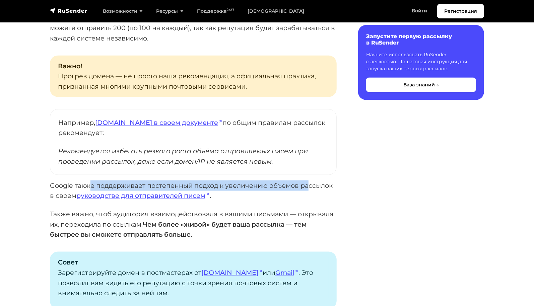
drag, startPoint x: 106, startPoint y: 185, endPoint x: 309, endPoint y: 185, distance: 203.6
click at [309, 185] on p "Google также поддерживает постепенный подход к увеличению объемов рассылок в св…" at bounding box center [193, 191] width 287 height 20
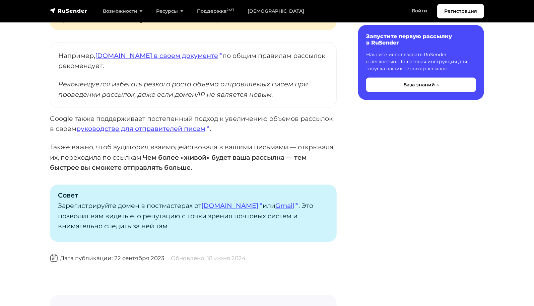
click at [102, 155] on p "Также важно, чтоб аудитория взаимодействовала в вашими письмами — открывала их,…" at bounding box center [193, 157] width 287 height 31
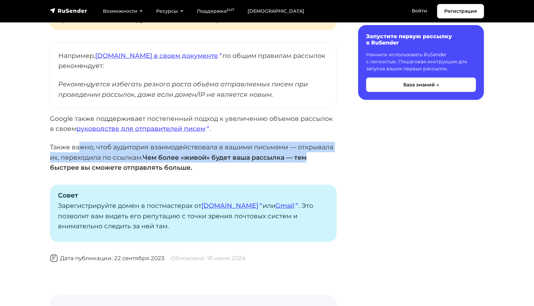
drag, startPoint x: 83, startPoint y: 148, endPoint x: 337, endPoint y: 157, distance: 254.4
click at [337, 157] on div "Если вы впервые создали почту на домене, то прежде чем делать с нее массовые ра…" at bounding box center [193, 37] width 295 height 739
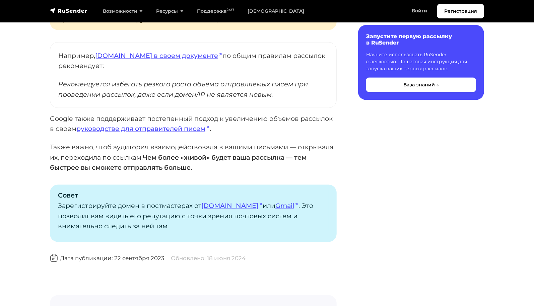
click at [136, 170] on strong "Чем более «живой» будет ваша рассылка — тем быстрее вы сможете отправлять больш…" at bounding box center [178, 162] width 257 height 18
drag, startPoint x: 117, startPoint y: 168, endPoint x: 191, endPoint y: 167, distance: 74.4
click at [191, 167] on strong "Чем более «живой» будет ваша рассылка — тем быстрее вы сможете отправлять больш…" at bounding box center [178, 162] width 257 height 18
click at [71, 166] on strong "Чем более «живой» будет ваша рассылка — тем быстрее вы сможете отправлять больш…" at bounding box center [178, 162] width 257 height 18
drag, startPoint x: 70, startPoint y: 210, endPoint x: 200, endPoint y: 204, distance: 130.1
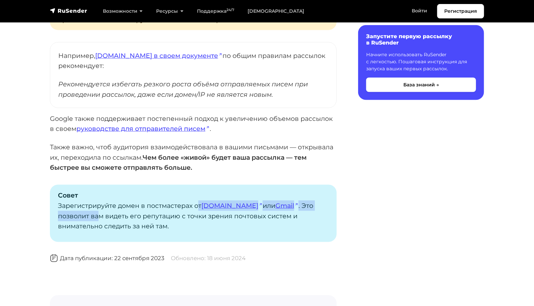
click at [200, 204] on p "Совет Зарегистрируйте домен в постмастерах от Mail.ru или Gmail . Это позволит …" at bounding box center [193, 210] width 271 height 41
click at [151, 212] on p "Совет Зарегистрируйте домен в постмастерах от Mail.ru или Gmail . Это позволит …" at bounding box center [193, 210] width 271 height 41
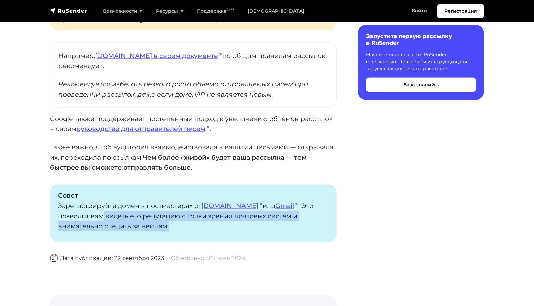
drag, startPoint x: 70, startPoint y: 215, endPoint x: 298, endPoint y: 225, distance: 227.6
click at [298, 225] on p "Совет Зарегистрируйте домен в постмастерах от Mail.ru или Gmail . Это позволит …" at bounding box center [193, 210] width 271 height 41
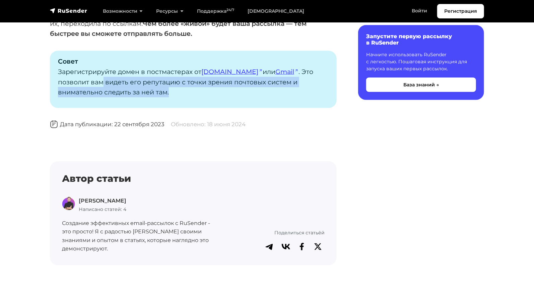
scroll to position [636, 0]
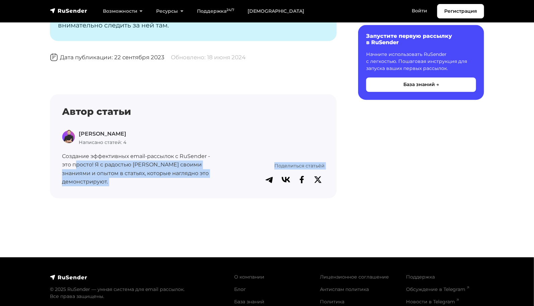
drag, startPoint x: 76, startPoint y: 164, endPoint x: 218, endPoint y: 176, distance: 141.9
click at [218, 176] on div "Автор статьи Владислав Зубцов Написано статей: 4 Создание эффективных email-рас…" at bounding box center [193, 147] width 271 height 80
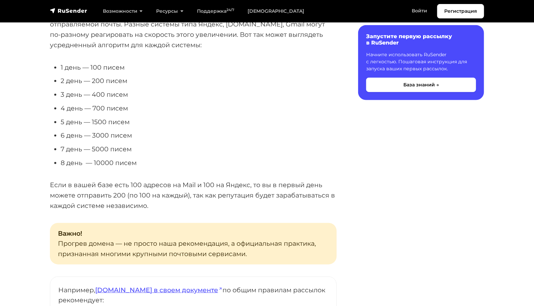
scroll to position [0, 0]
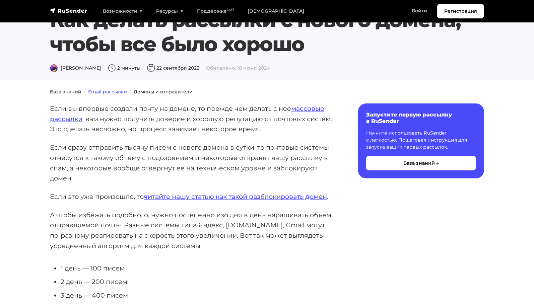
click at [111, 89] on link "Email рассылки" at bounding box center [107, 92] width 39 height 6
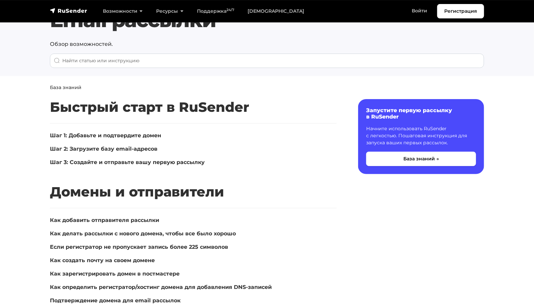
scroll to position [167, 0]
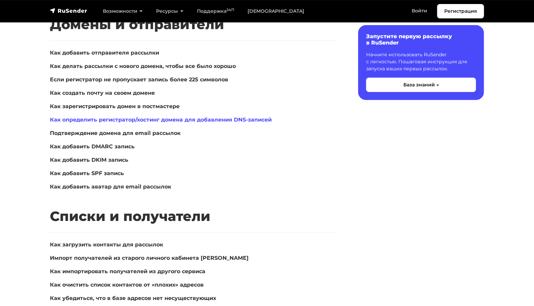
click at [140, 121] on link "Как определить регистратор/хостинг домена для добавления DNS-записей" at bounding box center [161, 120] width 222 height 6
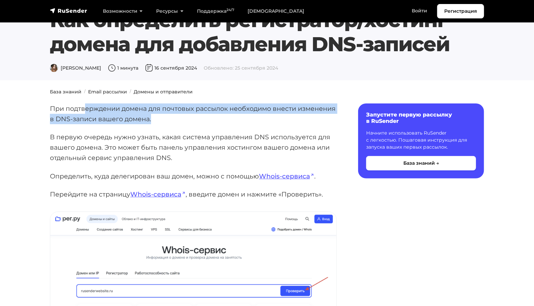
drag, startPoint x: 85, startPoint y: 112, endPoint x: 259, endPoint y: 116, distance: 173.5
click at [259, 116] on p "При подтверждении домена для почтовых рассылок необходимо внести изменения в DN…" at bounding box center [193, 113] width 287 height 20
click at [237, 120] on p "При подтверждении домена для почтовых рассылок необходимо внести изменения в DN…" at bounding box center [193, 113] width 287 height 20
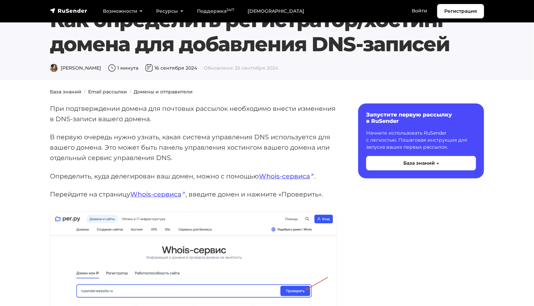
click at [242, 112] on p "При подтверждении домена для почтовых рассылок необходимо внести изменения в DN…" at bounding box center [193, 113] width 287 height 20
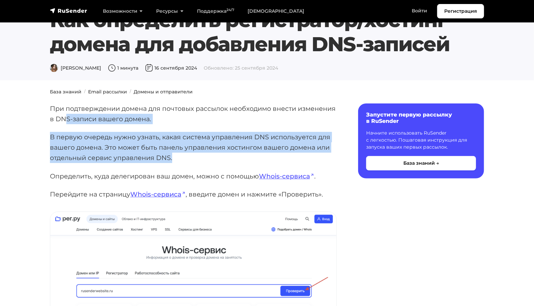
drag, startPoint x: 66, startPoint y: 121, endPoint x: 320, endPoint y: 156, distance: 256.3
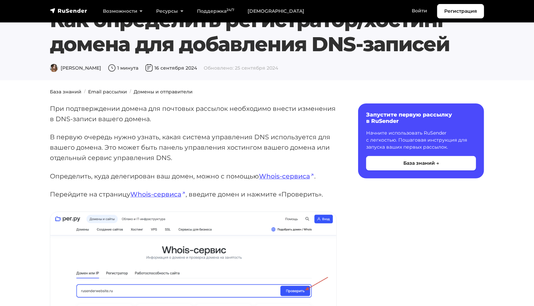
click at [90, 175] on p "Определить, куда делегирован ваш домен, можно с помощью Whois-сервиса ." at bounding box center [193, 176] width 287 height 10
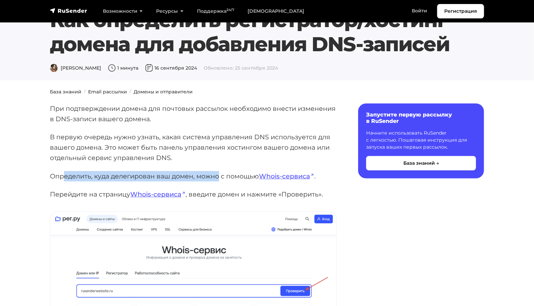
drag, startPoint x: 63, startPoint y: 174, endPoint x: 218, endPoint y: 176, distance: 155.4
click at [218, 176] on p "Определить, куда делегирован ваш домен, можно с помощью Whois-сервиса ." at bounding box center [193, 176] width 287 height 10
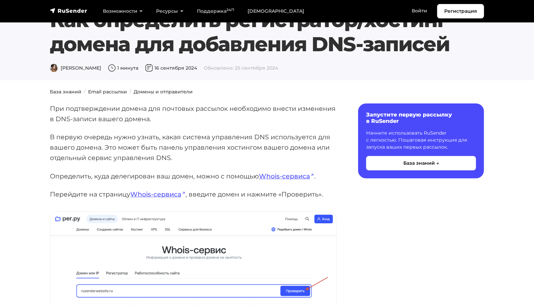
click at [224, 175] on p "Определить, куда делегирован ваш домен, можно с помощью Whois-сервиса ." at bounding box center [193, 176] width 287 height 10
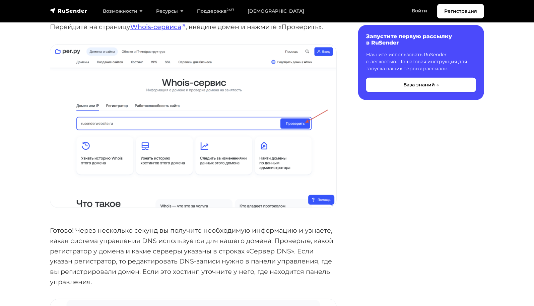
scroll to position [67, 0]
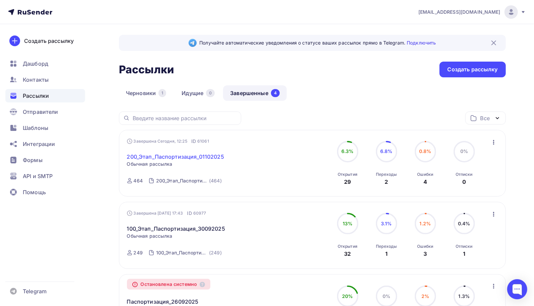
click at [189, 155] on link "200_Этап_Паспортизация_01102025" at bounding box center [175, 157] width 97 height 8
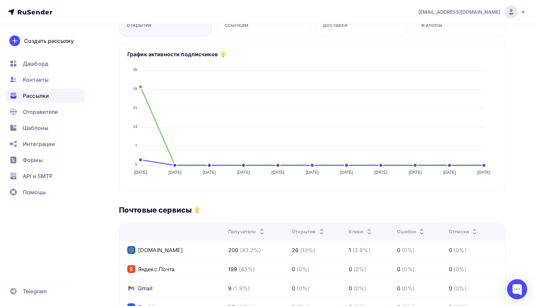
scroll to position [100, 0]
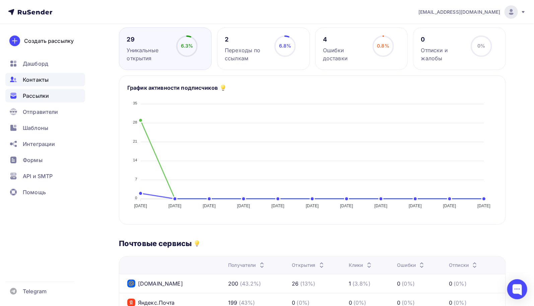
click at [37, 78] on span "Контакты" at bounding box center [36, 80] width 26 height 8
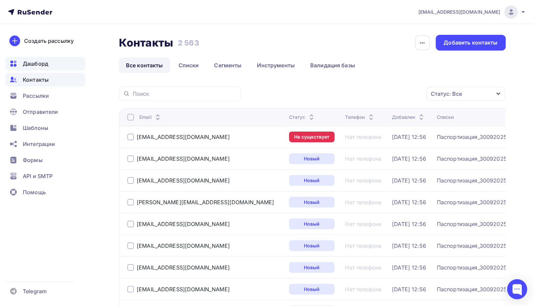
click at [39, 64] on span "Дашборд" at bounding box center [35, 64] width 25 height 8
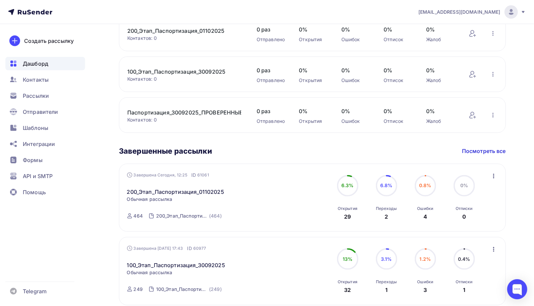
scroll to position [234, 0]
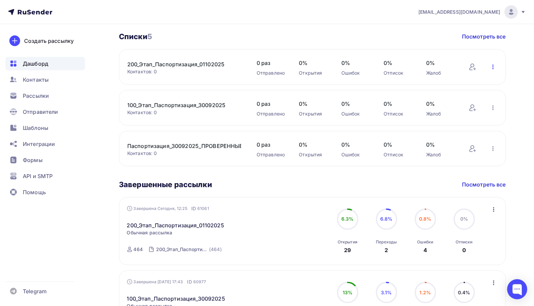
click at [493, 68] on icon "button" at bounding box center [492, 67] width 1 height 5
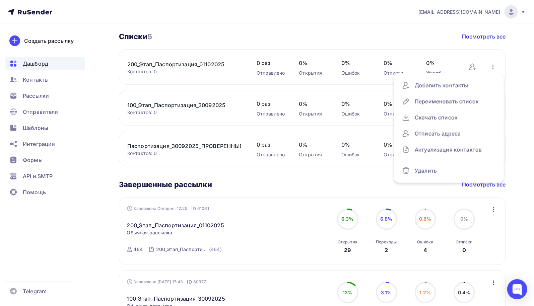
click at [520, 69] on div "[PERSON_NAME] Пару шагов, чтобы начать работу! Закрыть Выполните эти шаги, чтоб…" at bounding box center [267, 155] width 534 height 730
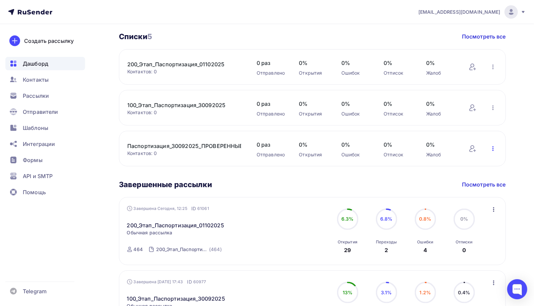
click at [495, 147] on icon "button" at bounding box center [493, 149] width 8 height 8
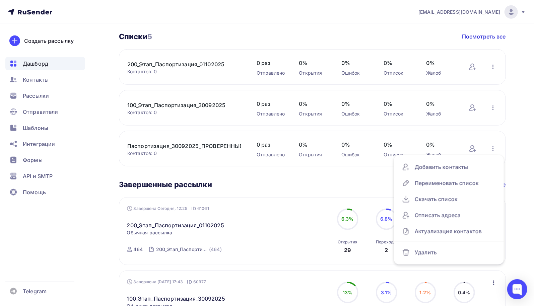
click at [519, 126] on div "[PERSON_NAME] Пару шагов, чтобы начать работу! Закрыть Выполните эти шаги, чтоб…" at bounding box center [267, 155] width 534 height 730
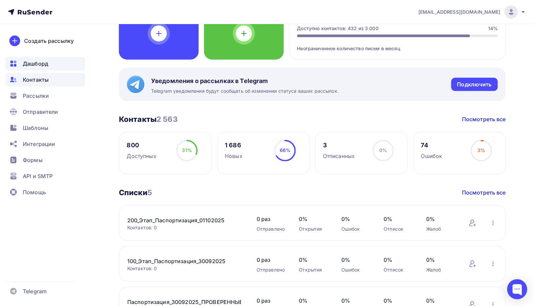
scroll to position [0, 0]
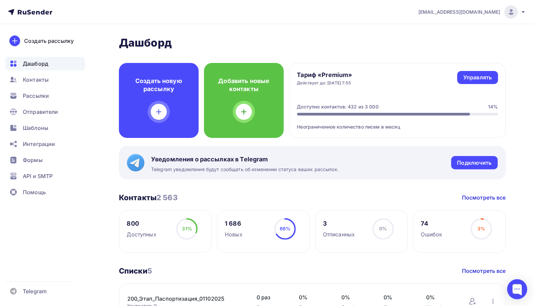
drag, startPoint x: 334, startPoint y: 82, endPoint x: 370, endPoint y: 83, distance: 36.2
click at [370, 83] on div "Тариф «Premium» Действует до: [DATE] 7:55 Управлять Управлять" at bounding box center [397, 78] width 201 height 15
drag, startPoint x: 334, startPoint y: 109, endPoint x: 392, endPoint y: 109, distance: 57.9
click at [392, 109] on div "Доступно контактов: 432 из 3 000 14%" at bounding box center [397, 106] width 201 height 7
click at [363, 105] on div "Доступно контактов: 432 из 3 000" at bounding box center [337, 106] width 81 height 7
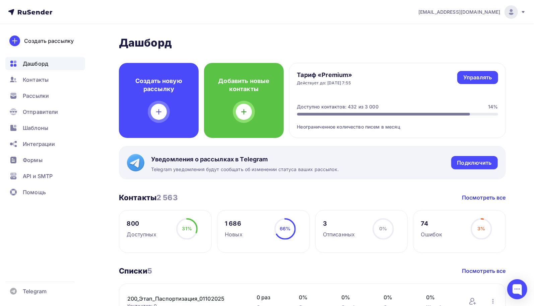
drag, startPoint x: 349, startPoint y: 128, endPoint x: 405, endPoint y: 128, distance: 55.9
click at [405, 128] on div "Неограниченное количество писем в месяц" at bounding box center [397, 123] width 201 height 15
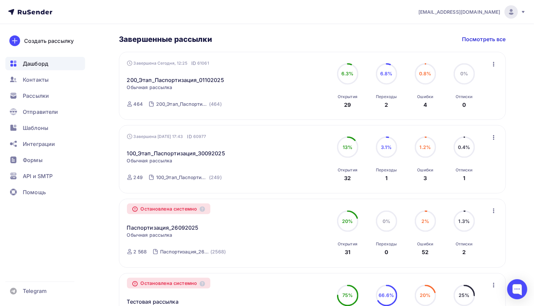
scroll to position [346, 0]
